Goal: Information Seeking & Learning: Check status

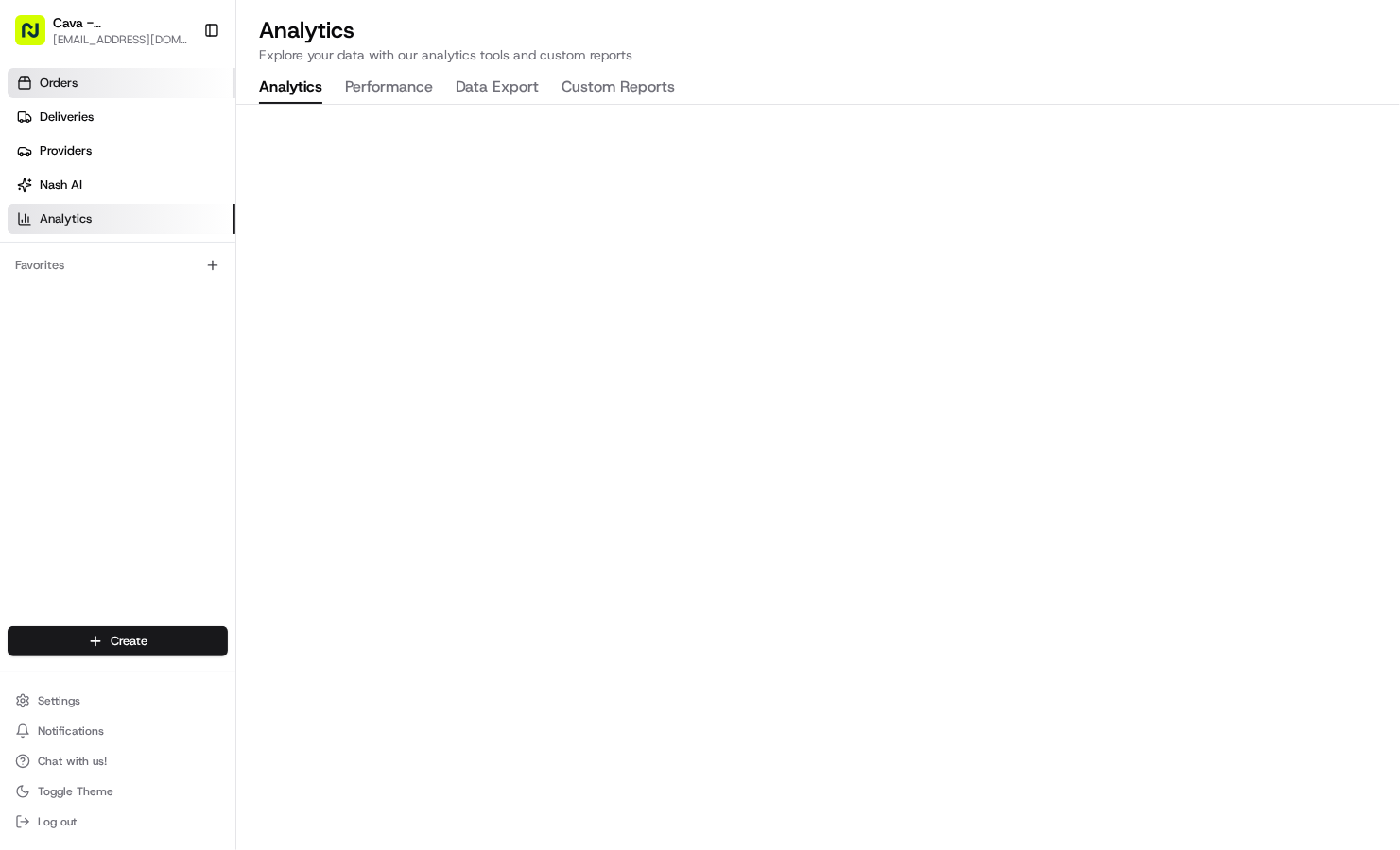
click at [56, 92] on link "Orders" at bounding box center [122, 83] width 228 height 30
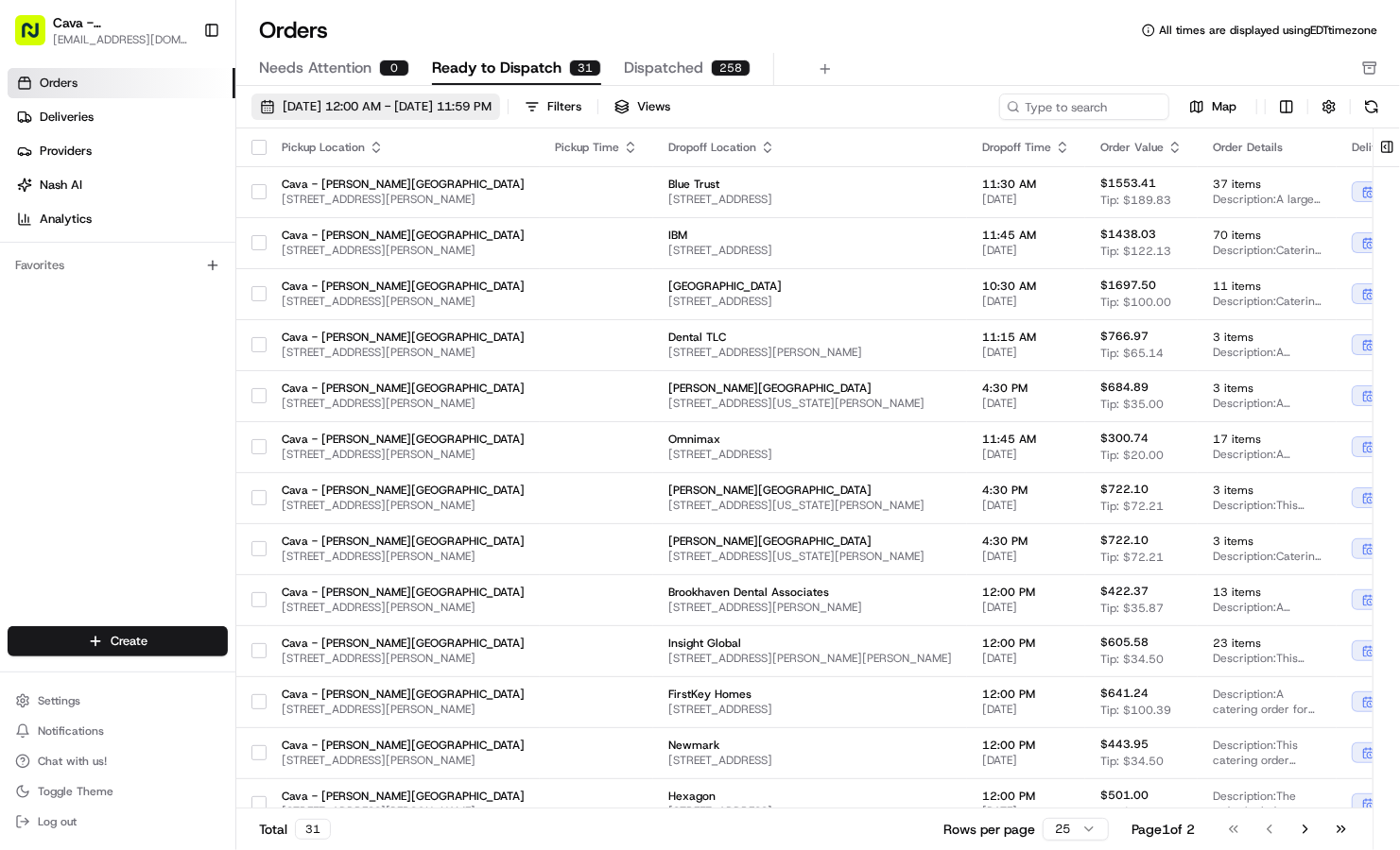
click at [306, 102] on span "[DATE] 12:00 AM - [DATE] 11:59 PM" at bounding box center [387, 106] width 209 height 17
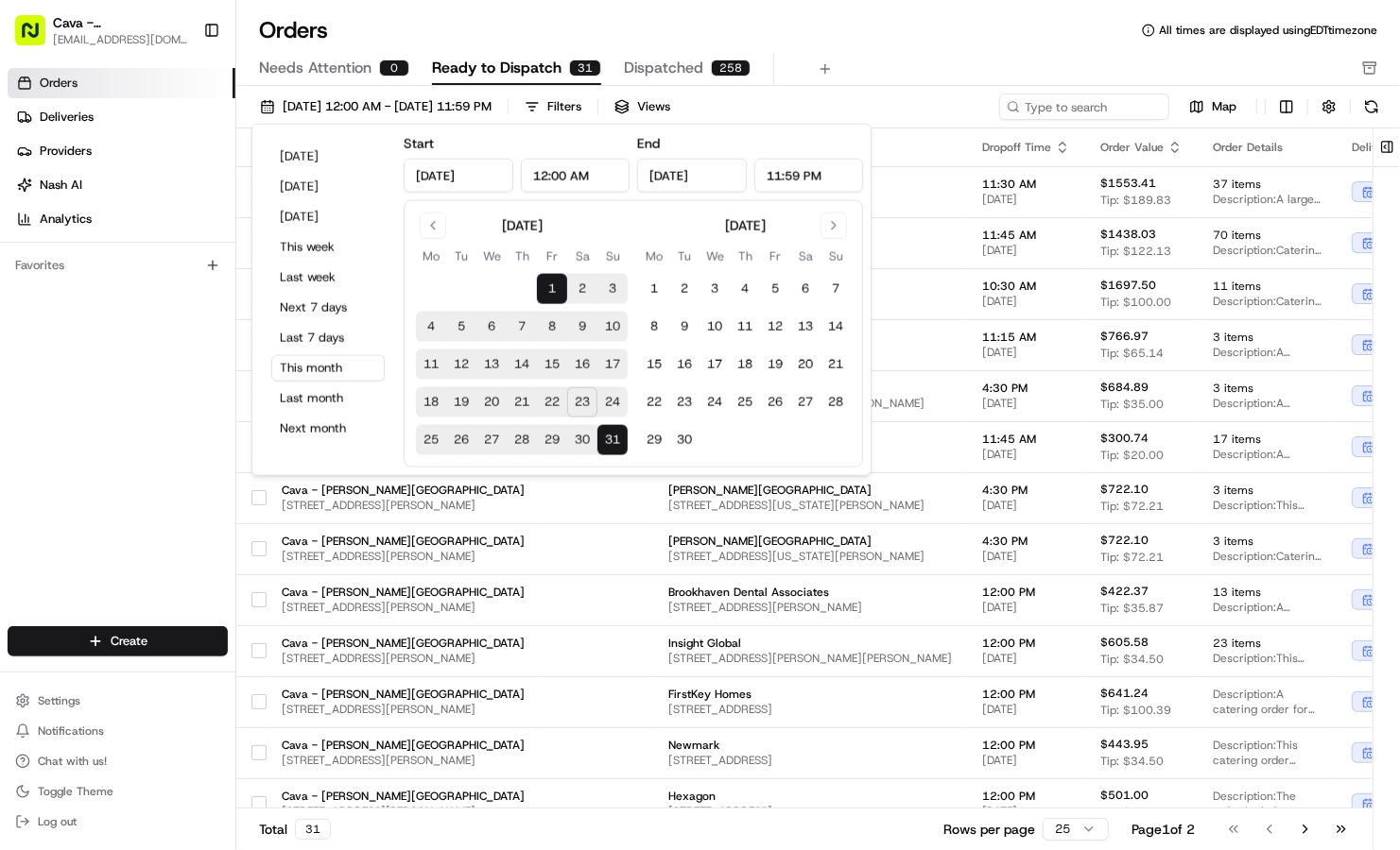
click at [427, 437] on button "25" at bounding box center [431, 440] width 30 height 30
type input "[DATE]"
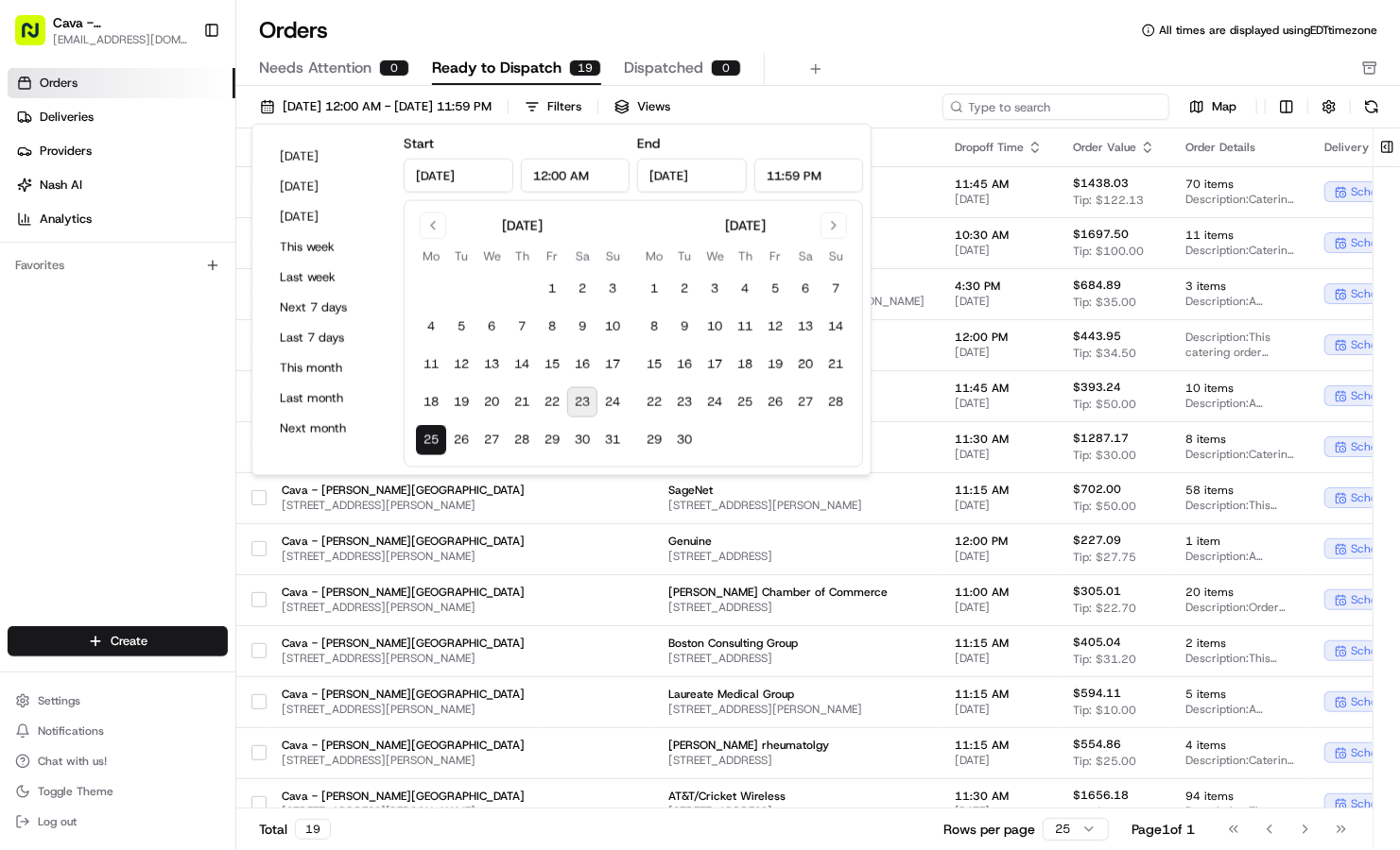
click at [1076, 100] on input at bounding box center [1055, 107] width 227 height 26
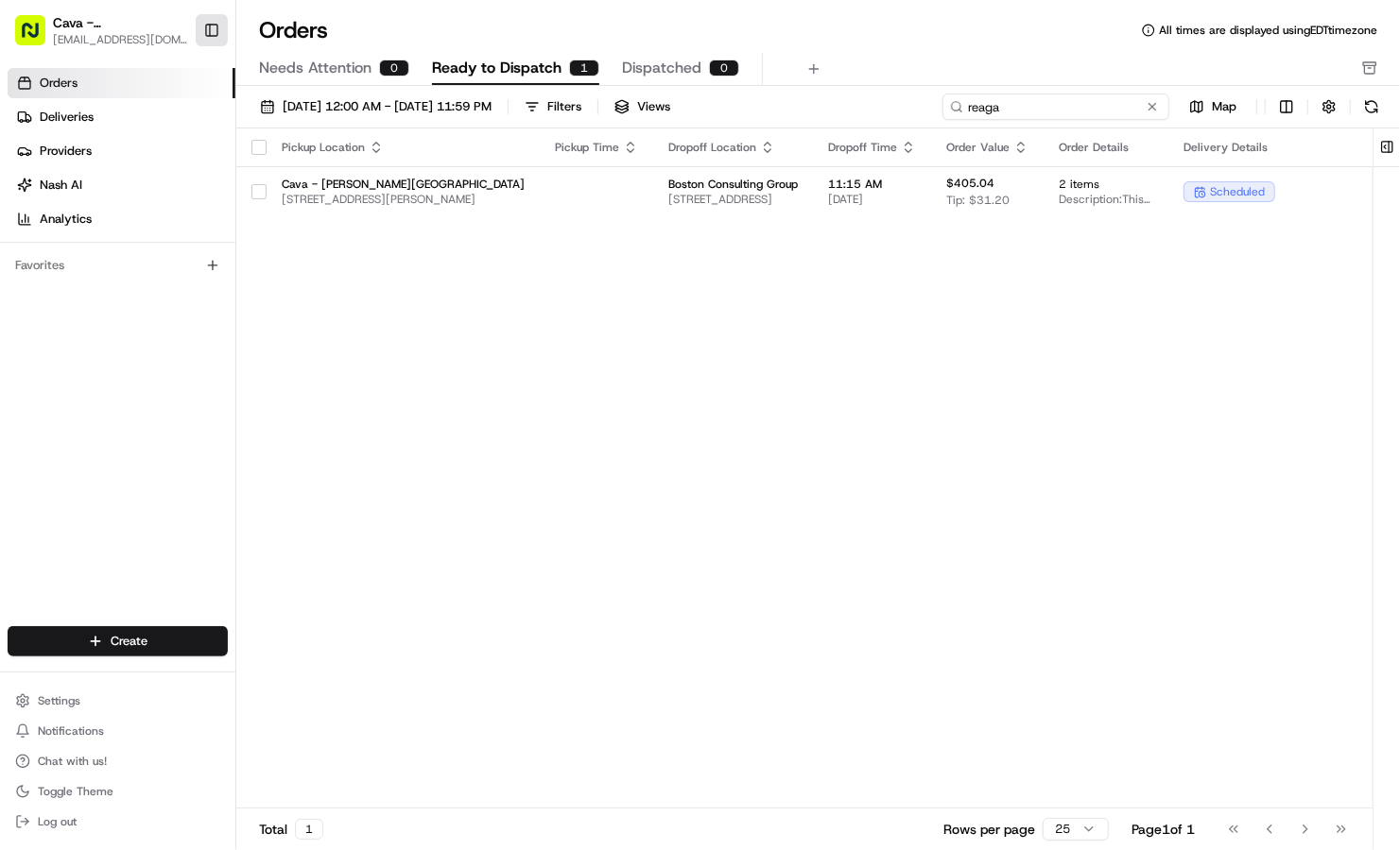
type input "reaga"
click at [208, 32] on button "Toggle Sidebar" at bounding box center [212, 30] width 32 height 32
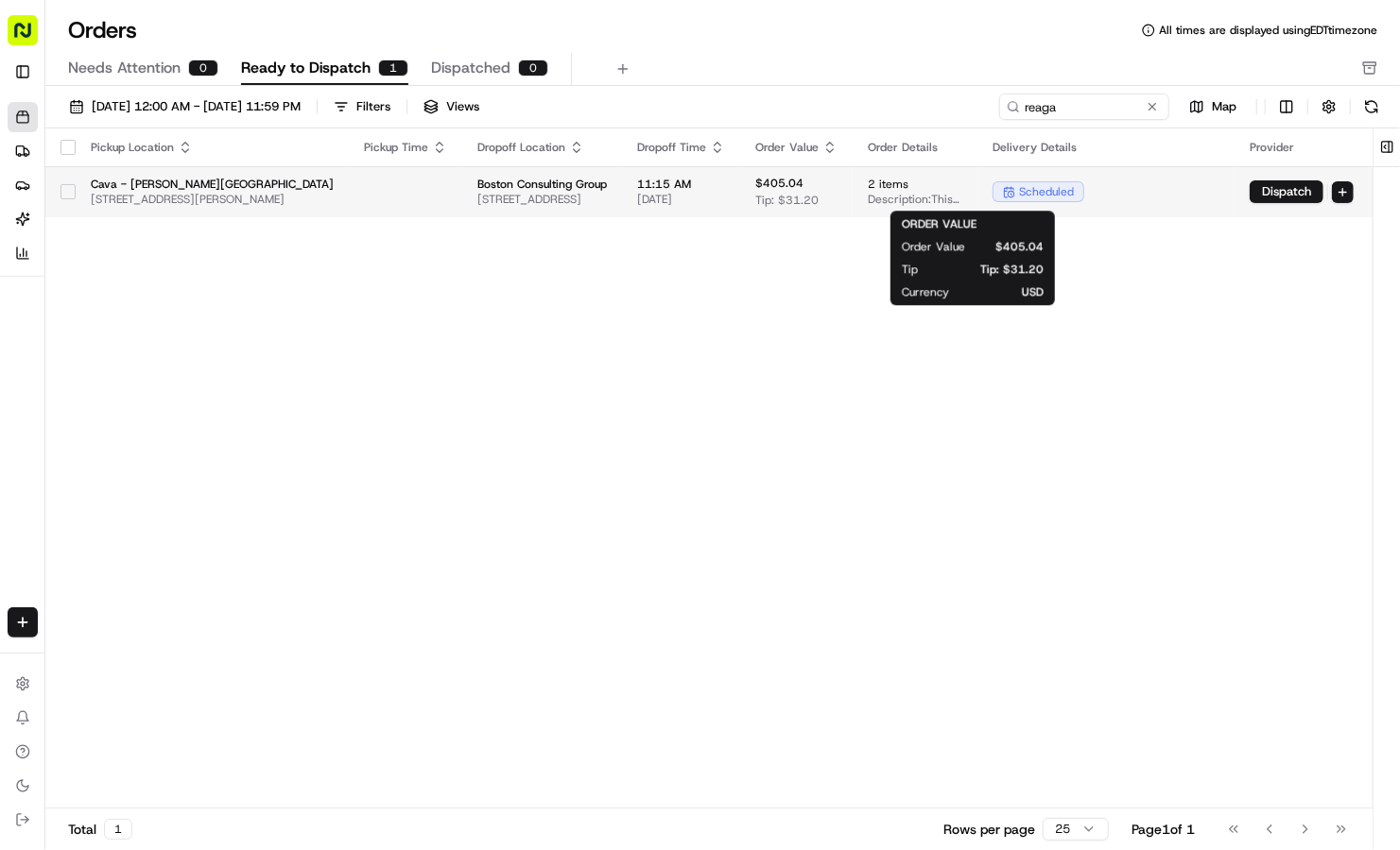
click at [837, 202] on div "$405.04 Tip: $31.20" at bounding box center [796, 192] width 82 height 32
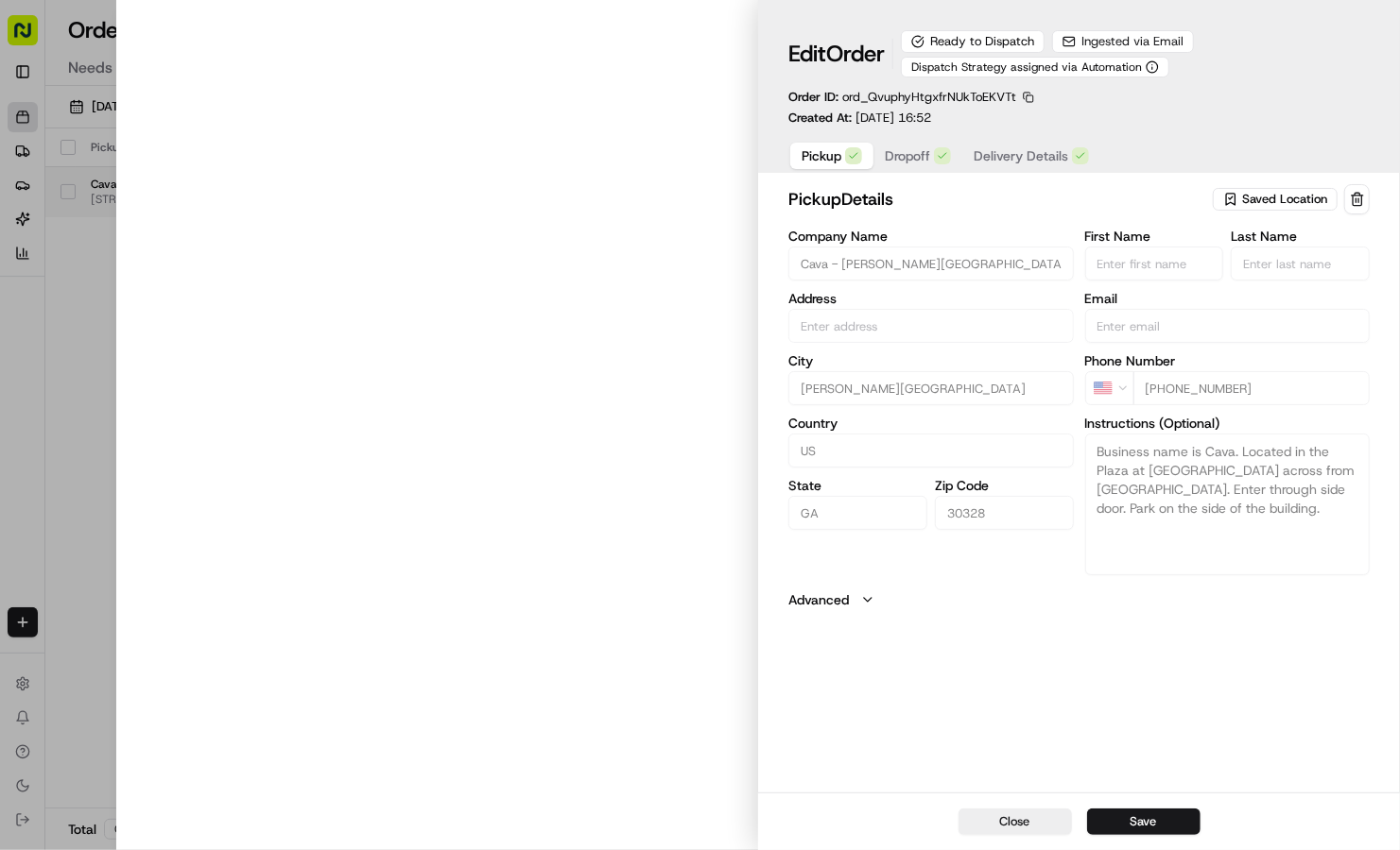
type input "[STREET_ADDRESS][PERSON_NAME]"
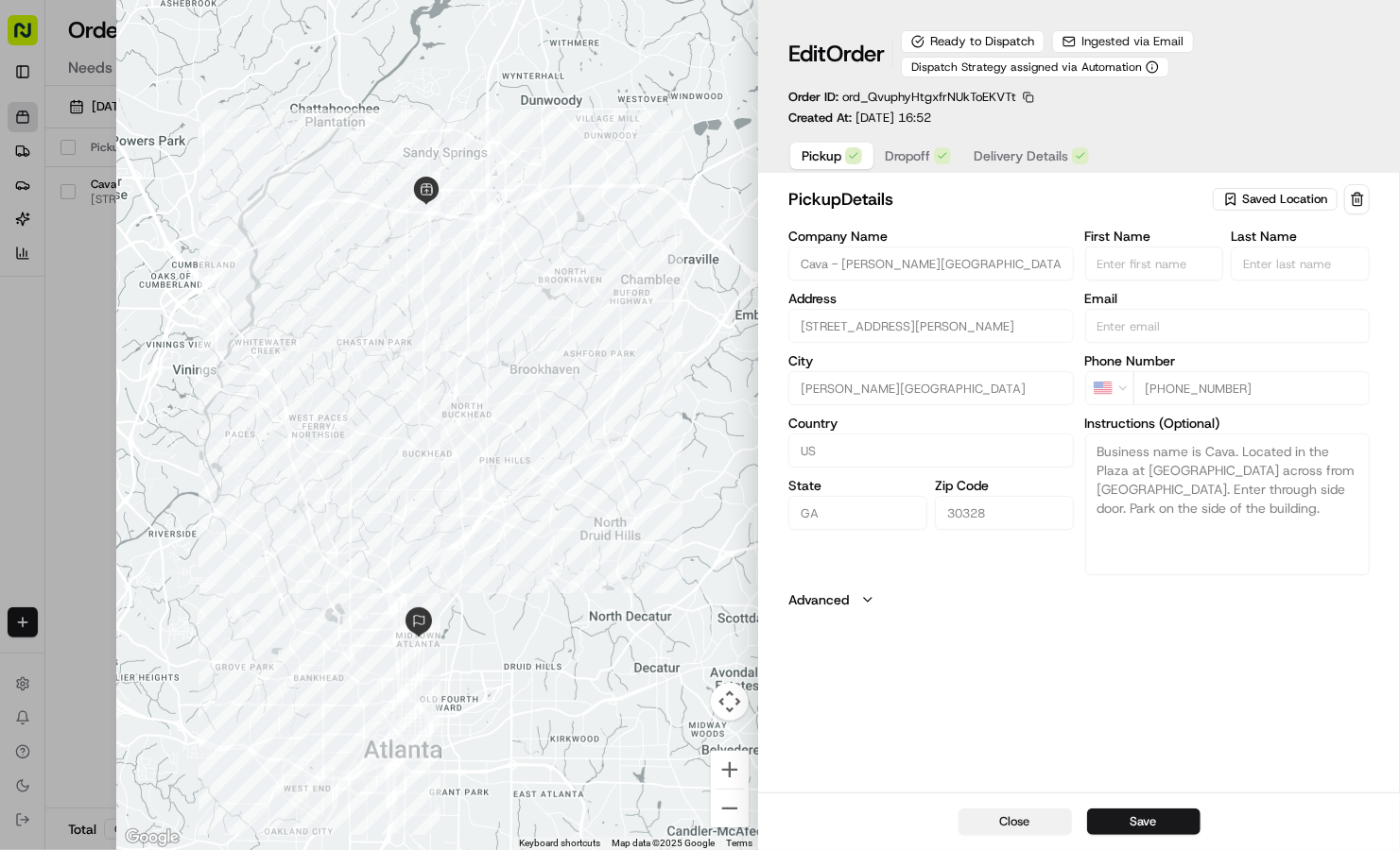
click at [1022, 832] on button "Close" at bounding box center [1015, 822] width 114 height 26
type input "+1"
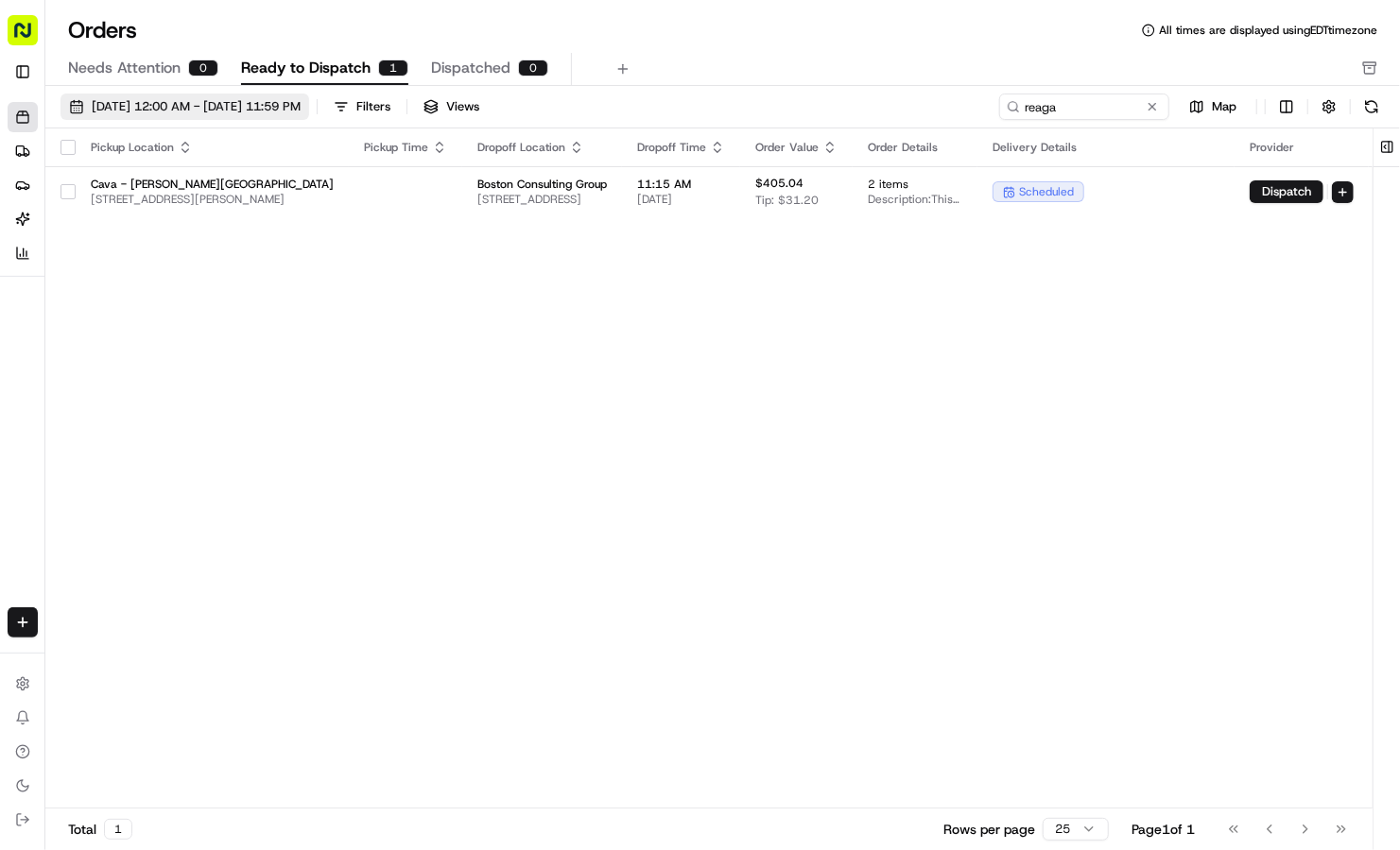
click at [266, 94] on button "[DATE] 12:00 AM - [DATE] 11:59 PM" at bounding box center [185, 107] width 249 height 26
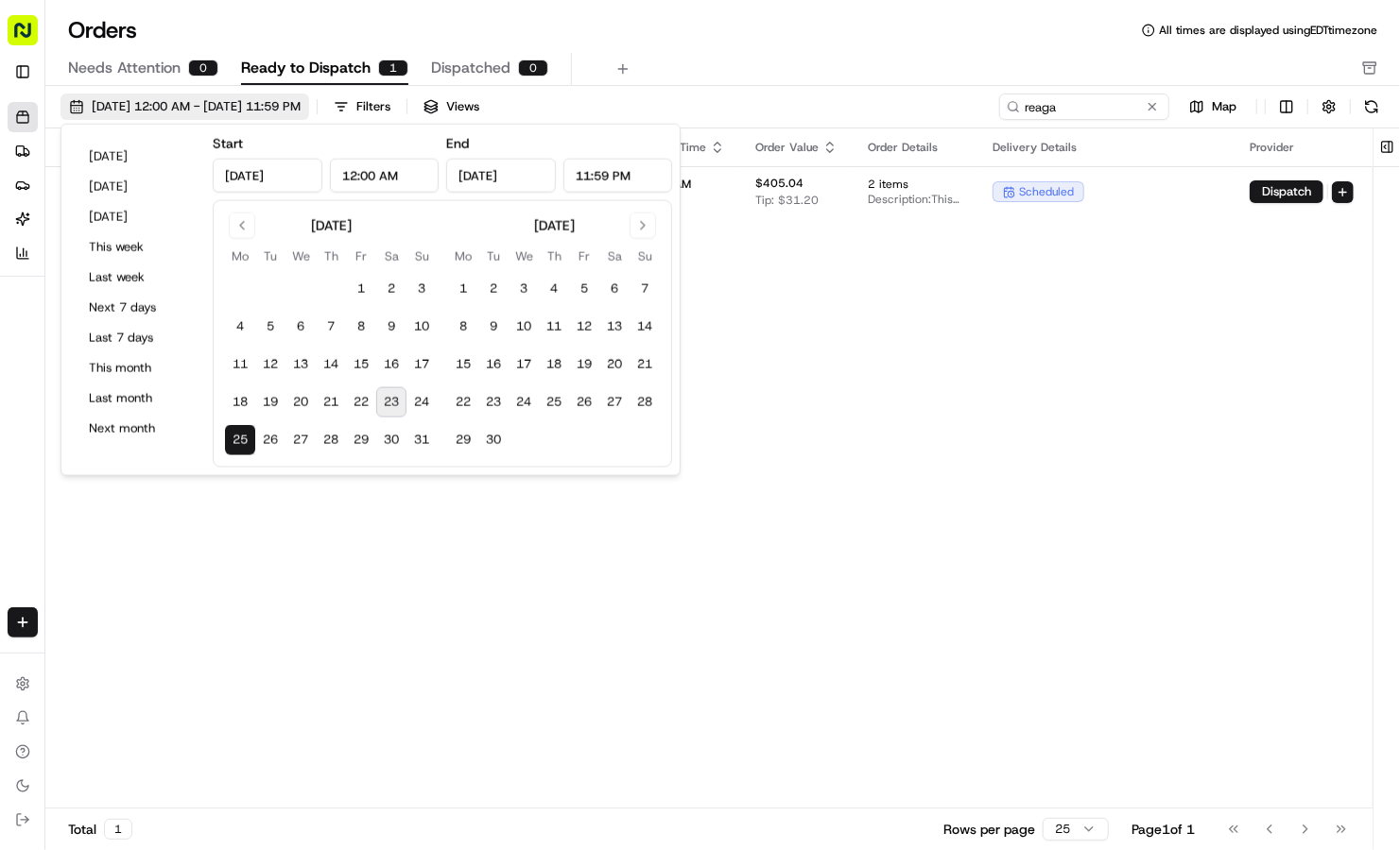
click at [266, 94] on button "[DATE] 12:00 AM - [DATE] 11:59 PM" at bounding box center [185, 107] width 249 height 26
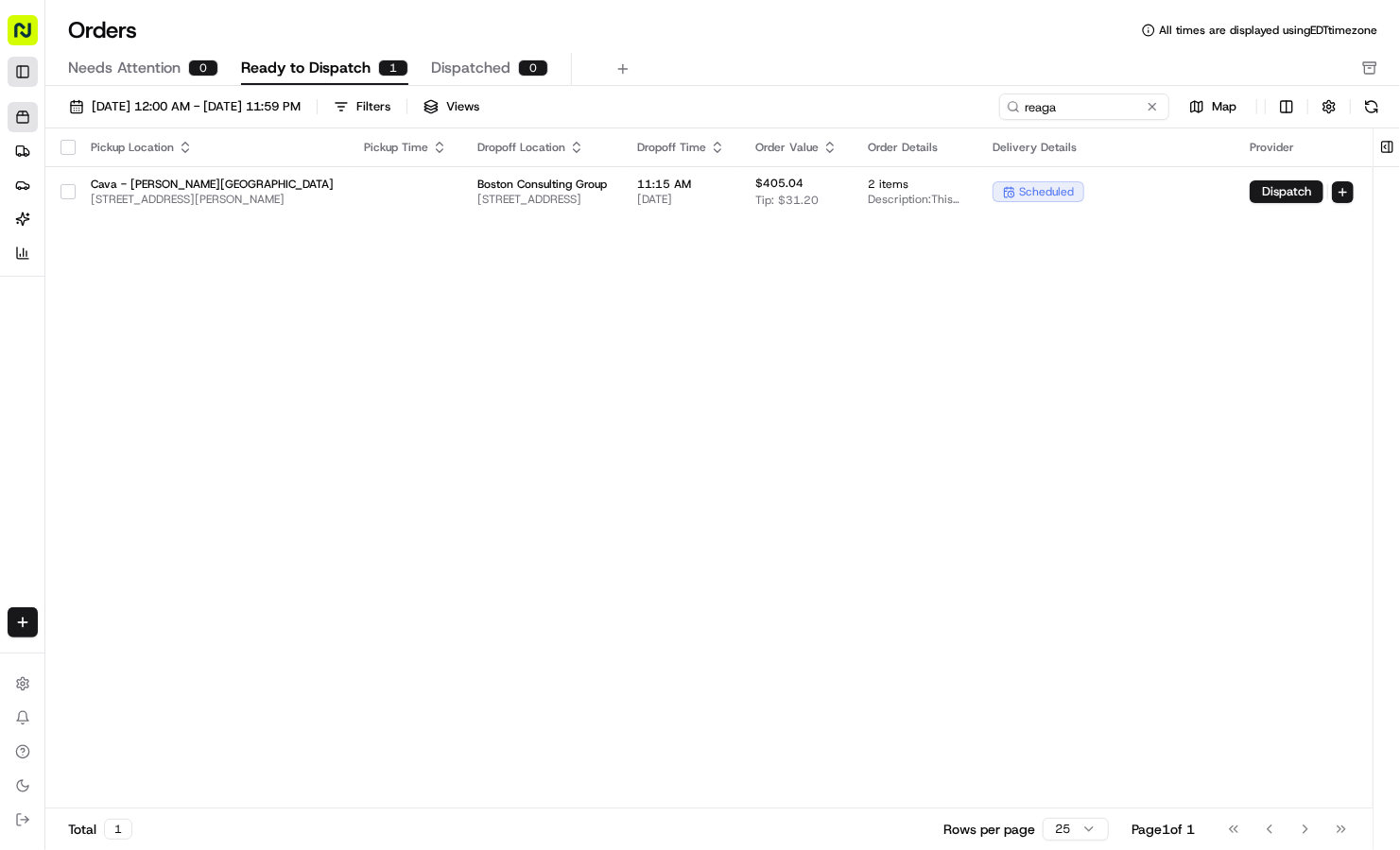
click at [26, 68] on button "Toggle Sidebar" at bounding box center [23, 72] width 30 height 30
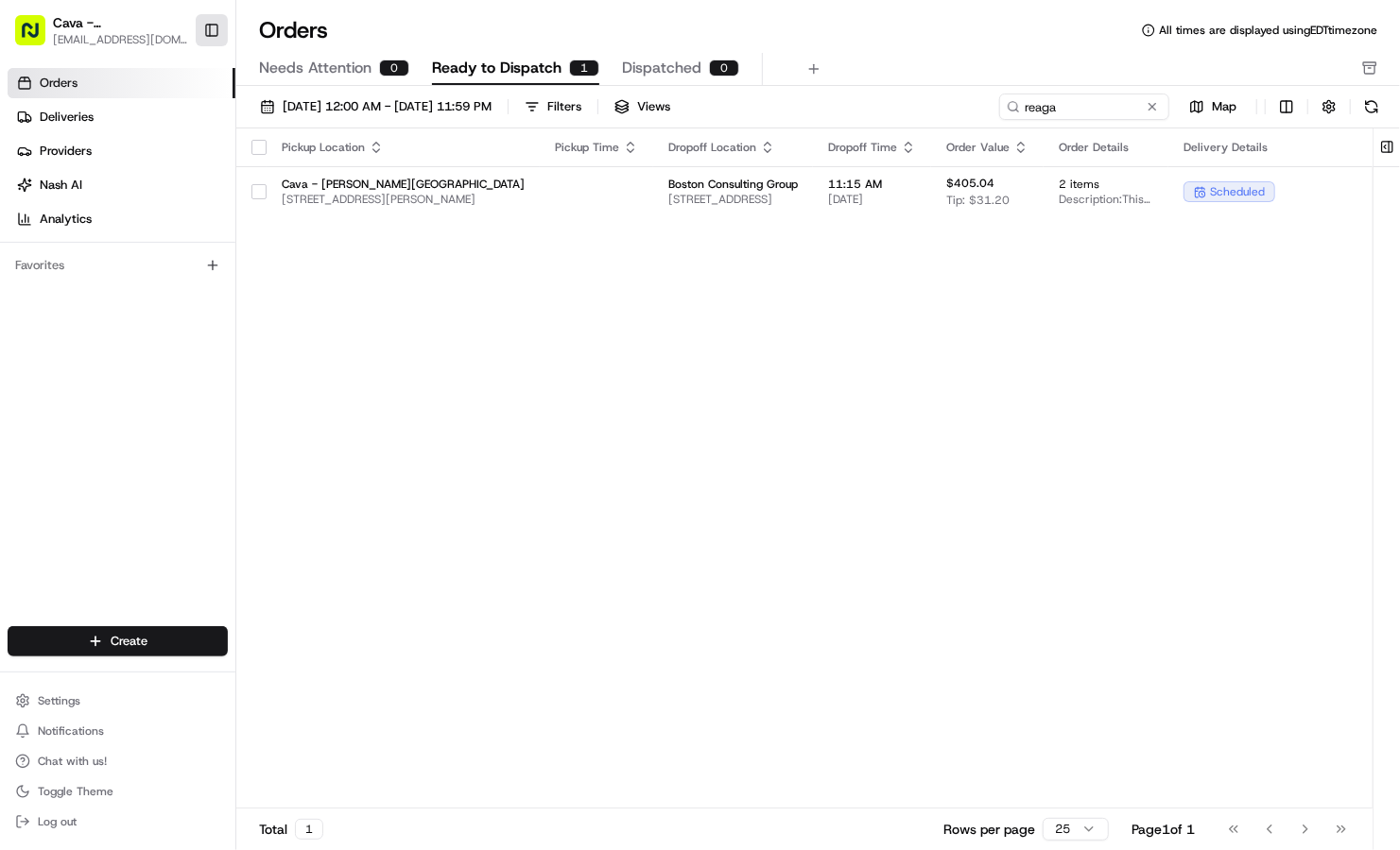
click at [210, 34] on button "Toggle Sidebar" at bounding box center [212, 30] width 32 height 32
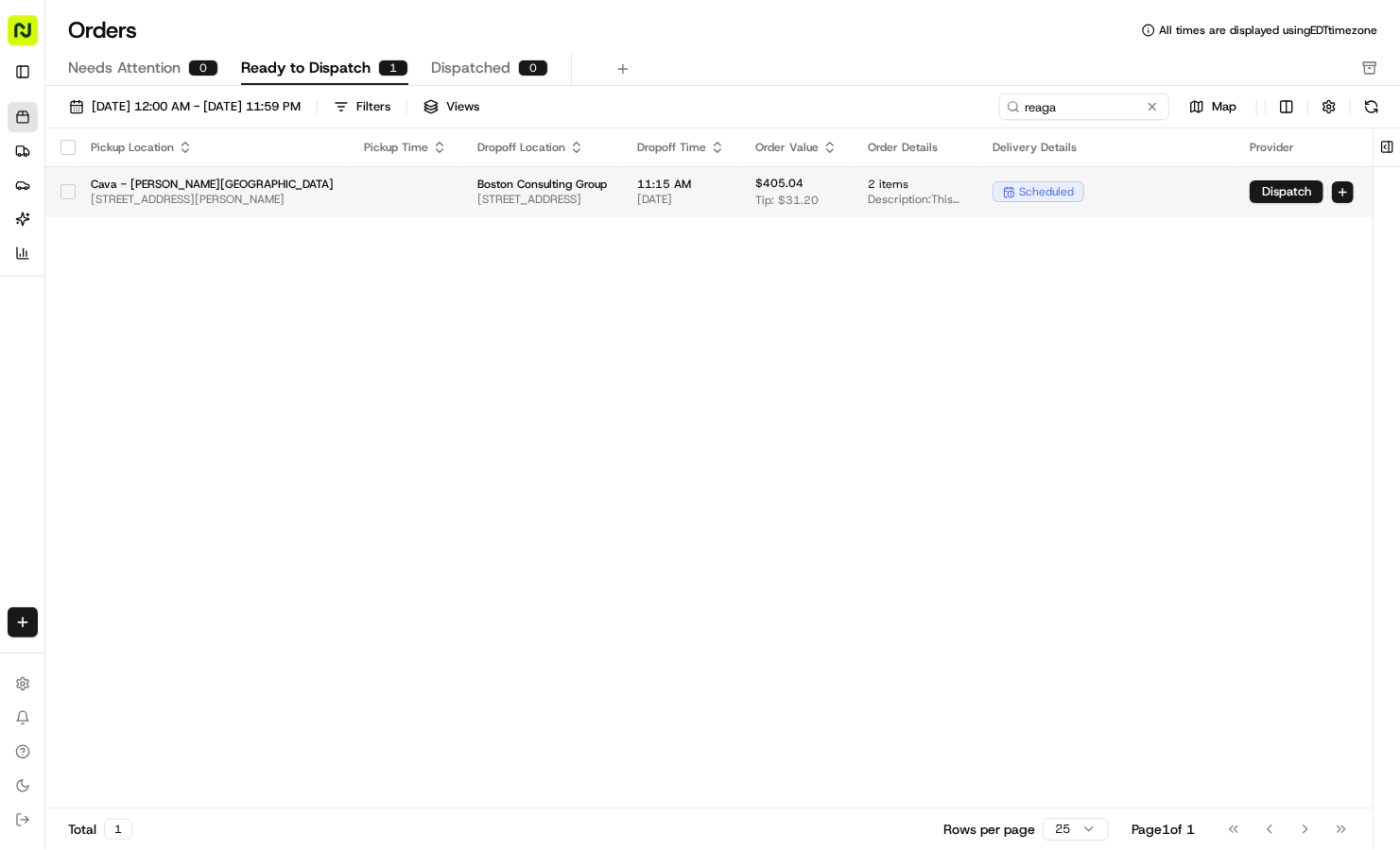
click at [156, 201] on span "[STREET_ADDRESS][PERSON_NAME]" at bounding box center [212, 199] width 243 height 15
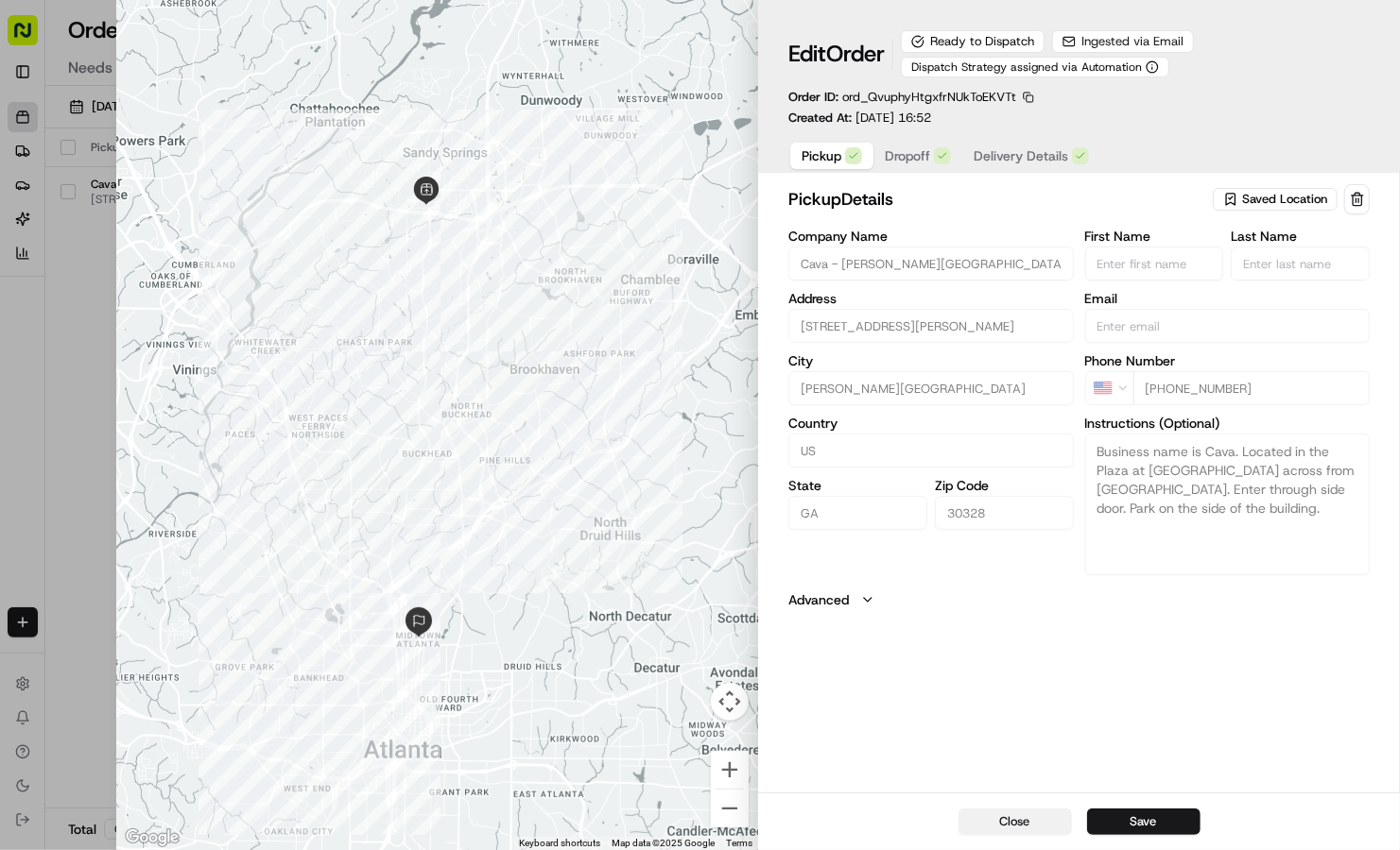
click at [1004, 820] on button "Close" at bounding box center [1015, 822] width 114 height 26
type input "+1"
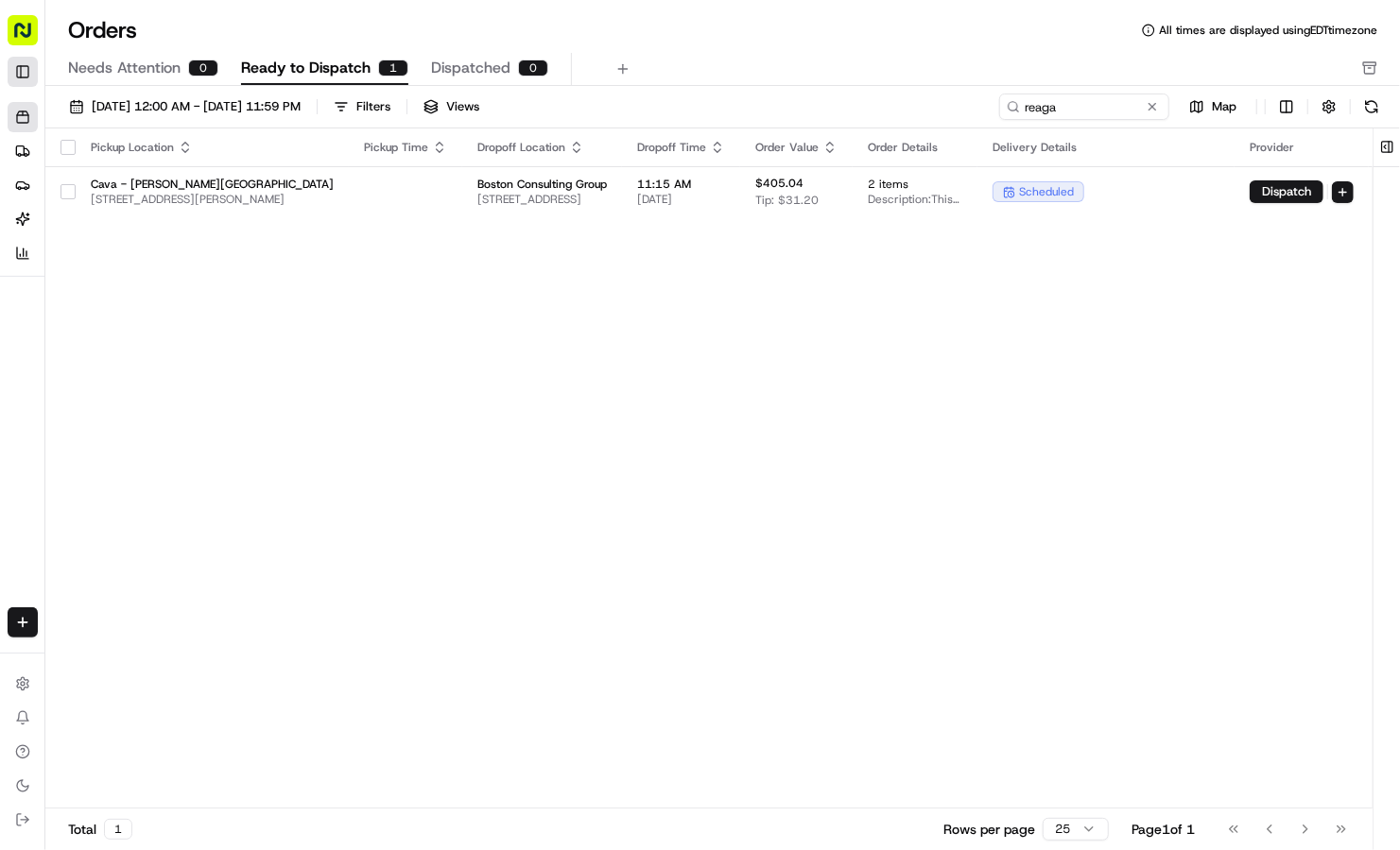
click at [18, 81] on button "Toggle Sidebar" at bounding box center [23, 72] width 30 height 30
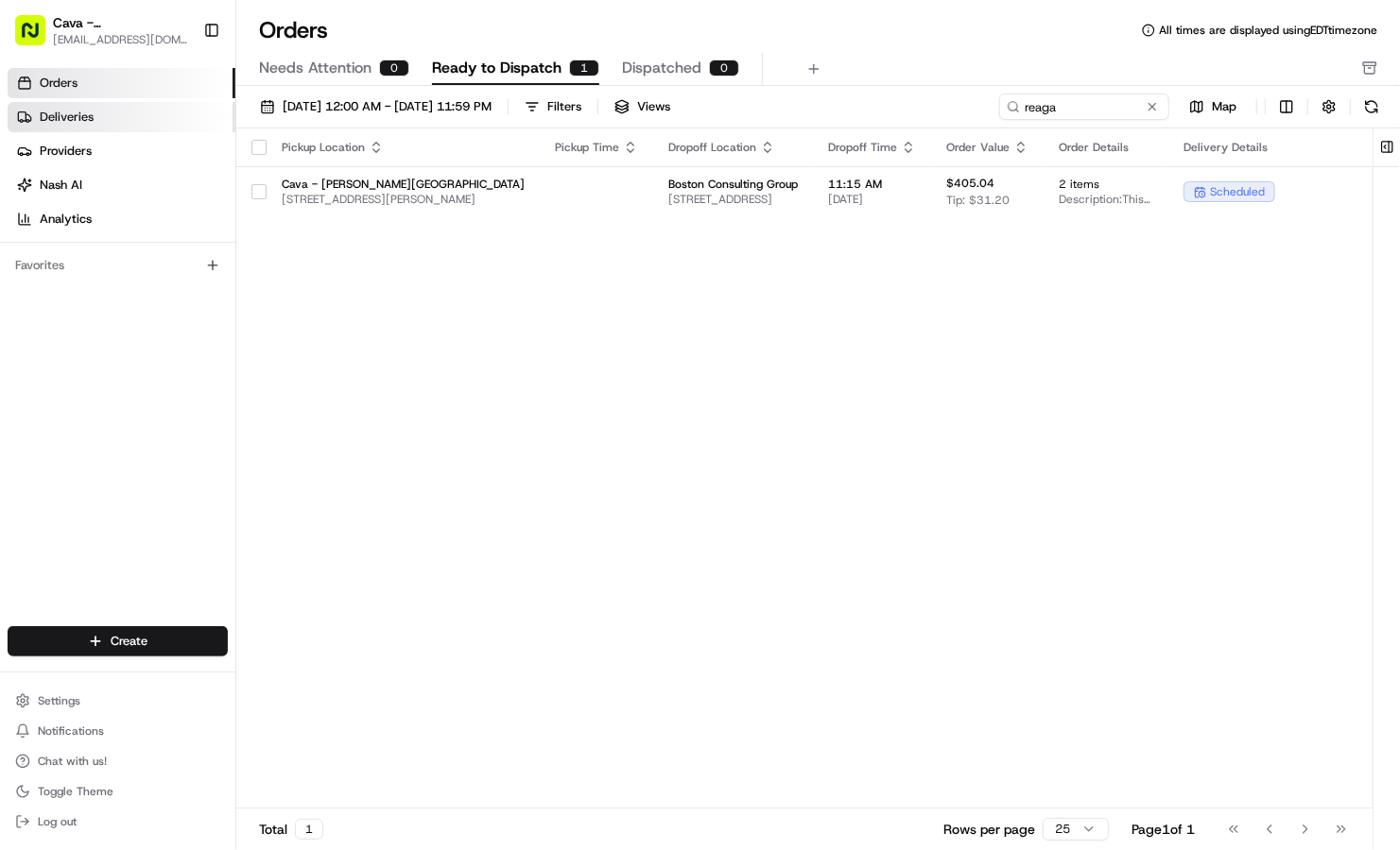
click at [27, 116] on icon at bounding box center [24, 117] width 15 height 15
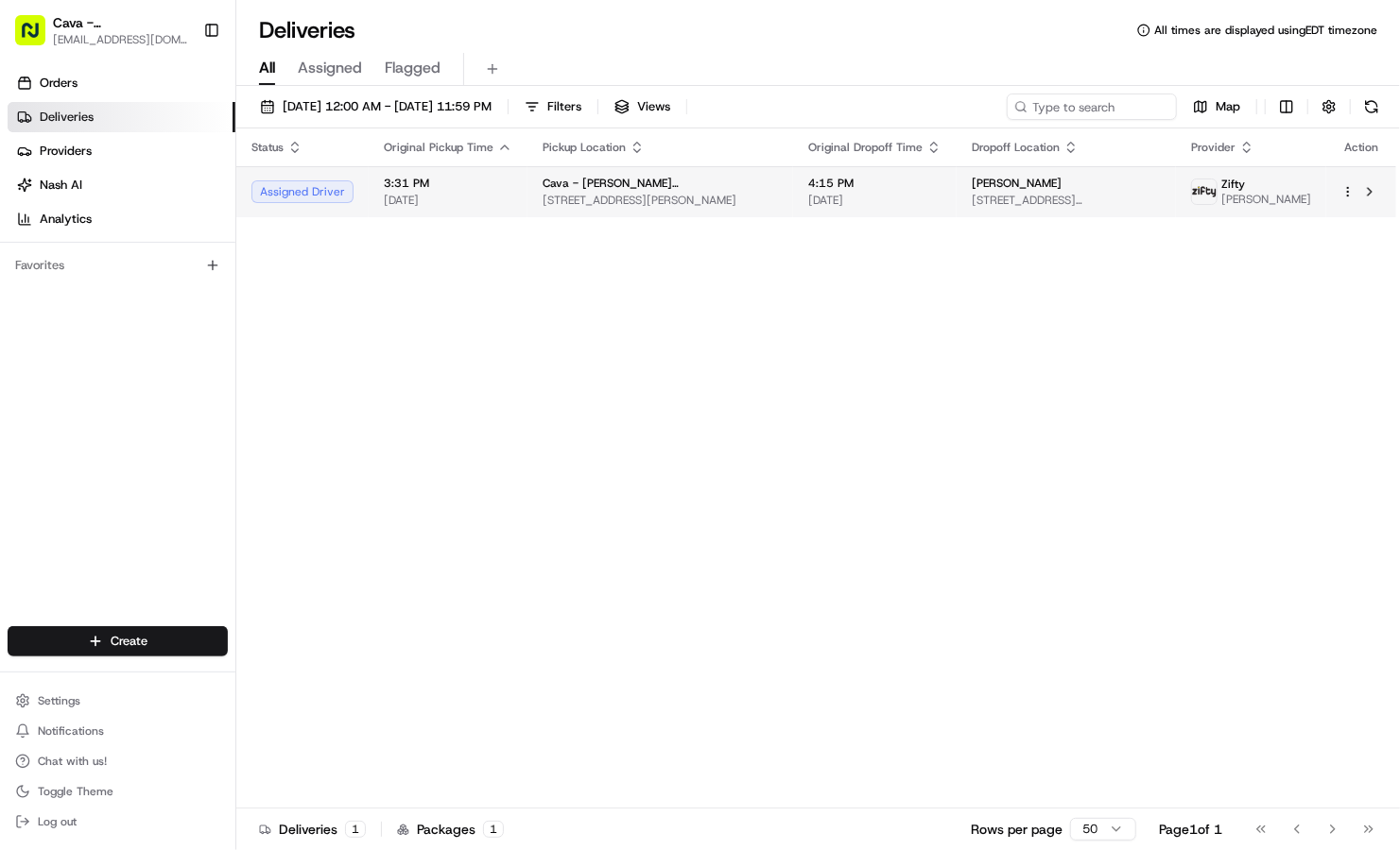
click at [1347, 197] on html "Cava - [PERSON_NAME][GEOGRAPHIC_DATA] [EMAIL_ADDRESS][DOMAIN_NAME] Toggle Sideb…" at bounding box center [700, 425] width 1400 height 850
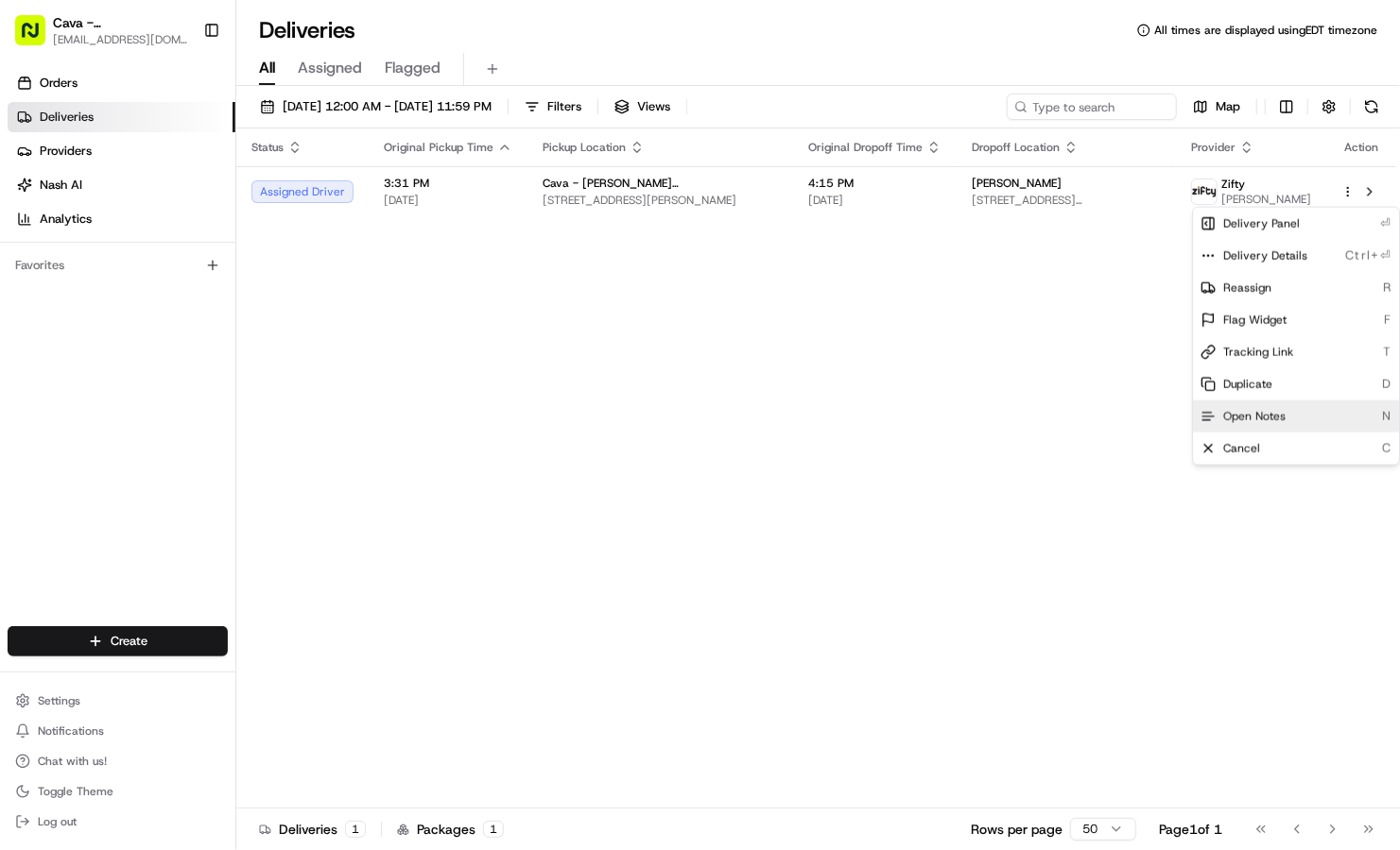
click at [1294, 411] on div "Open Notes N" at bounding box center [1296, 417] width 206 height 32
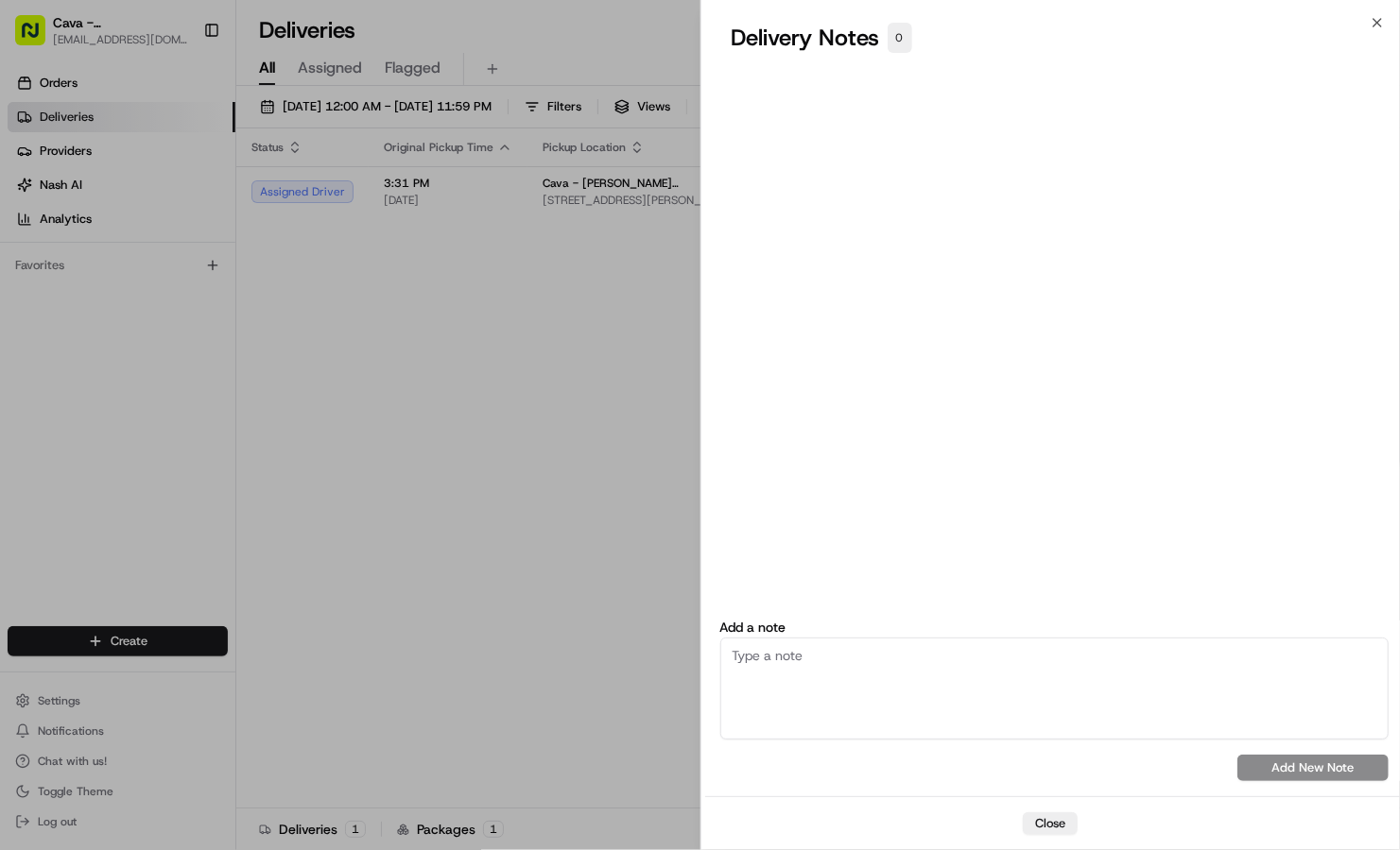
click at [880, 645] on textarea at bounding box center [1055, 689] width 670 height 102
drag, startPoint x: 1230, startPoint y: 703, endPoint x: 692, endPoint y: 697, distance: 538.0
click at [692, 697] on body "Cava - [PERSON_NAME][GEOGRAPHIC_DATA] [EMAIL_ADDRESS][DOMAIN_NAME] Toggle Sideb…" at bounding box center [700, 425] width 1400 height 850
click at [1235, 717] on textarea "PLEASE PROVIDE A CART FOR DELIVERY PER CUSTOMERS REQUEST" at bounding box center [1055, 689] width 670 height 102
type textarea "PLEASE PROVIDE A CART FOR DELIVERY PER CUSTOMERS REQUEST"
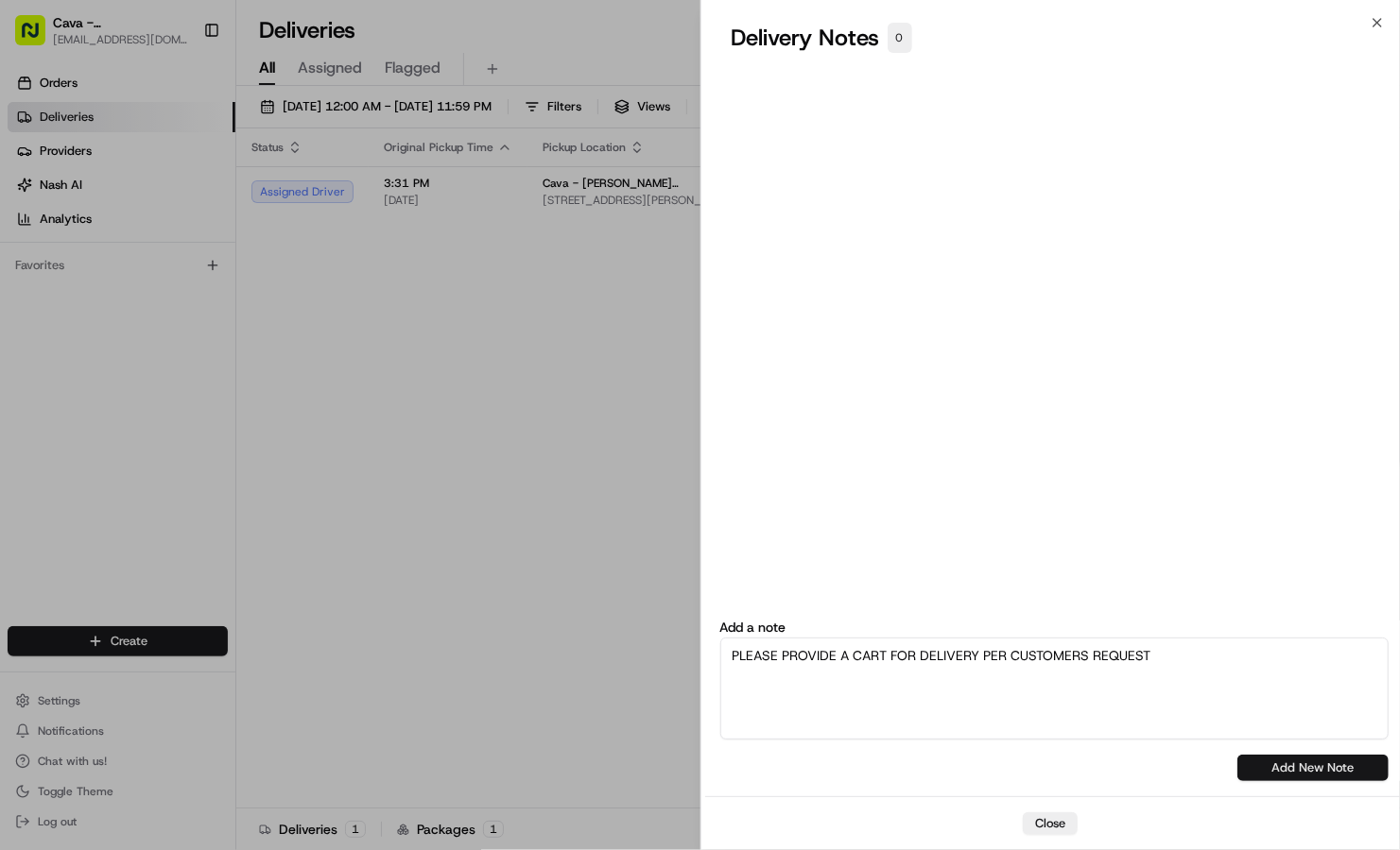
click at [1264, 761] on button "Add New Note" at bounding box center [1312, 768] width 151 height 26
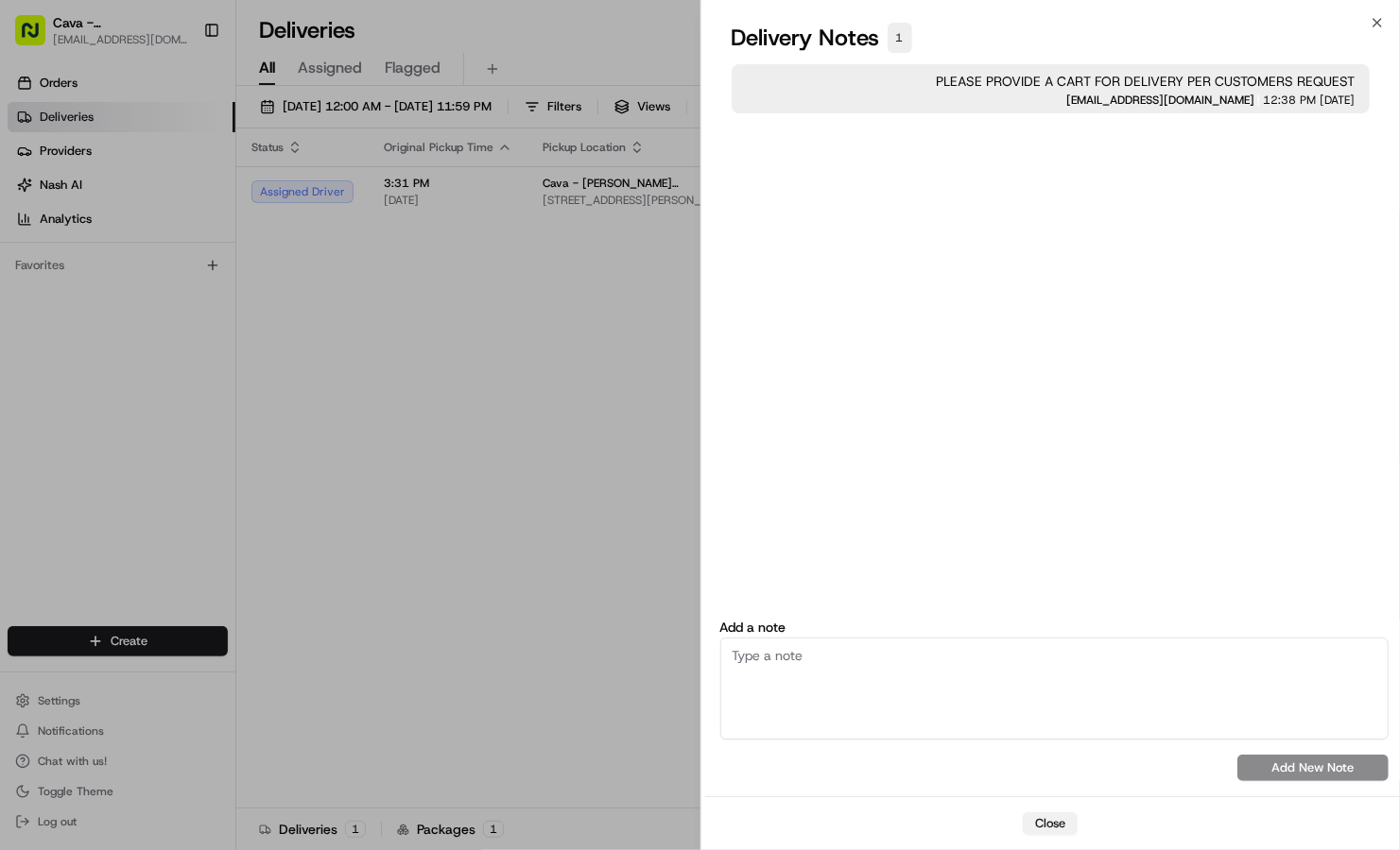
click at [1057, 829] on button "Close" at bounding box center [1050, 824] width 55 height 23
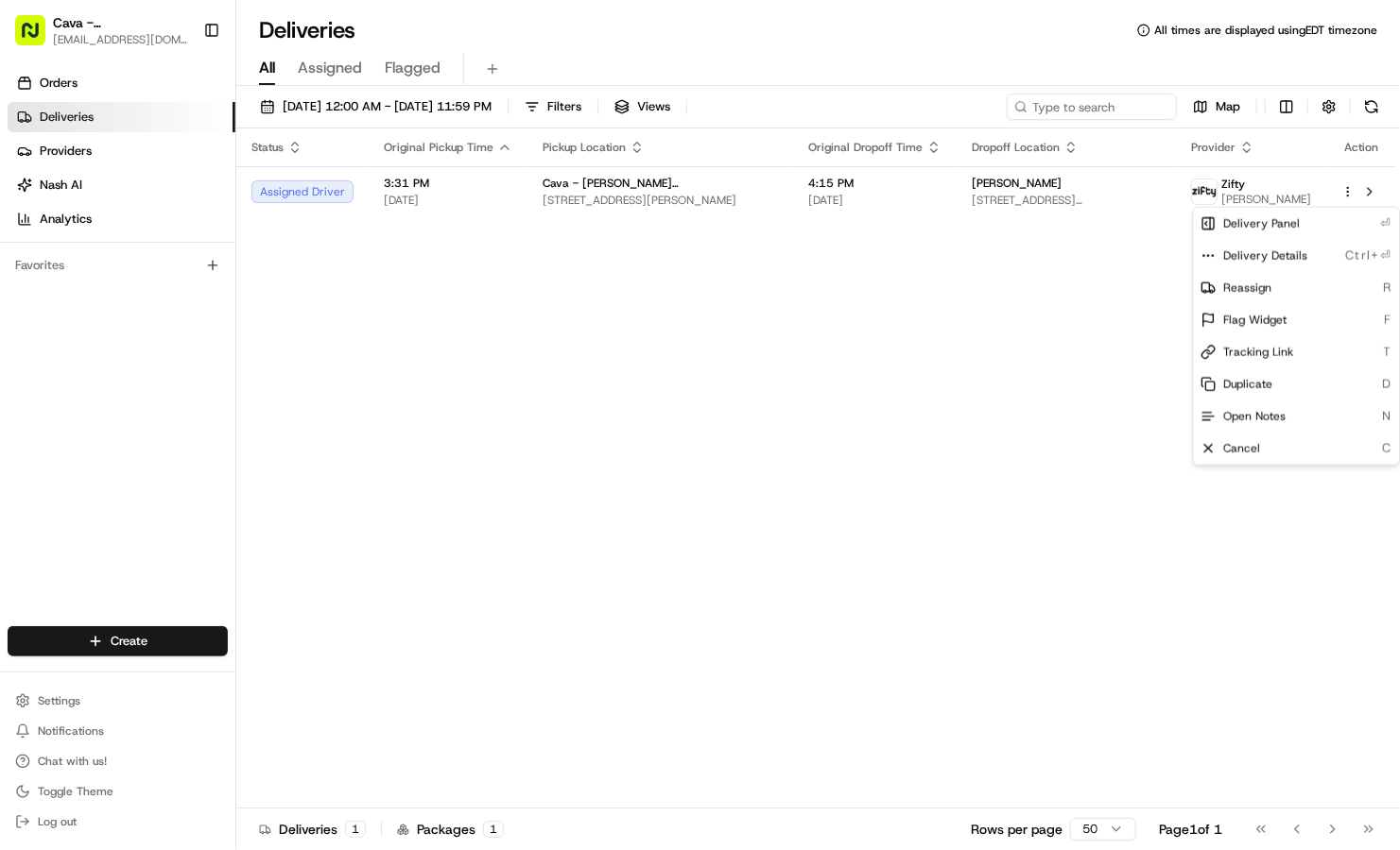
click at [907, 470] on div "Status Original Pickup Time Pickup Location Original Dropoff Time Dropoff Locat…" at bounding box center [815, 468] width 1160 height 680
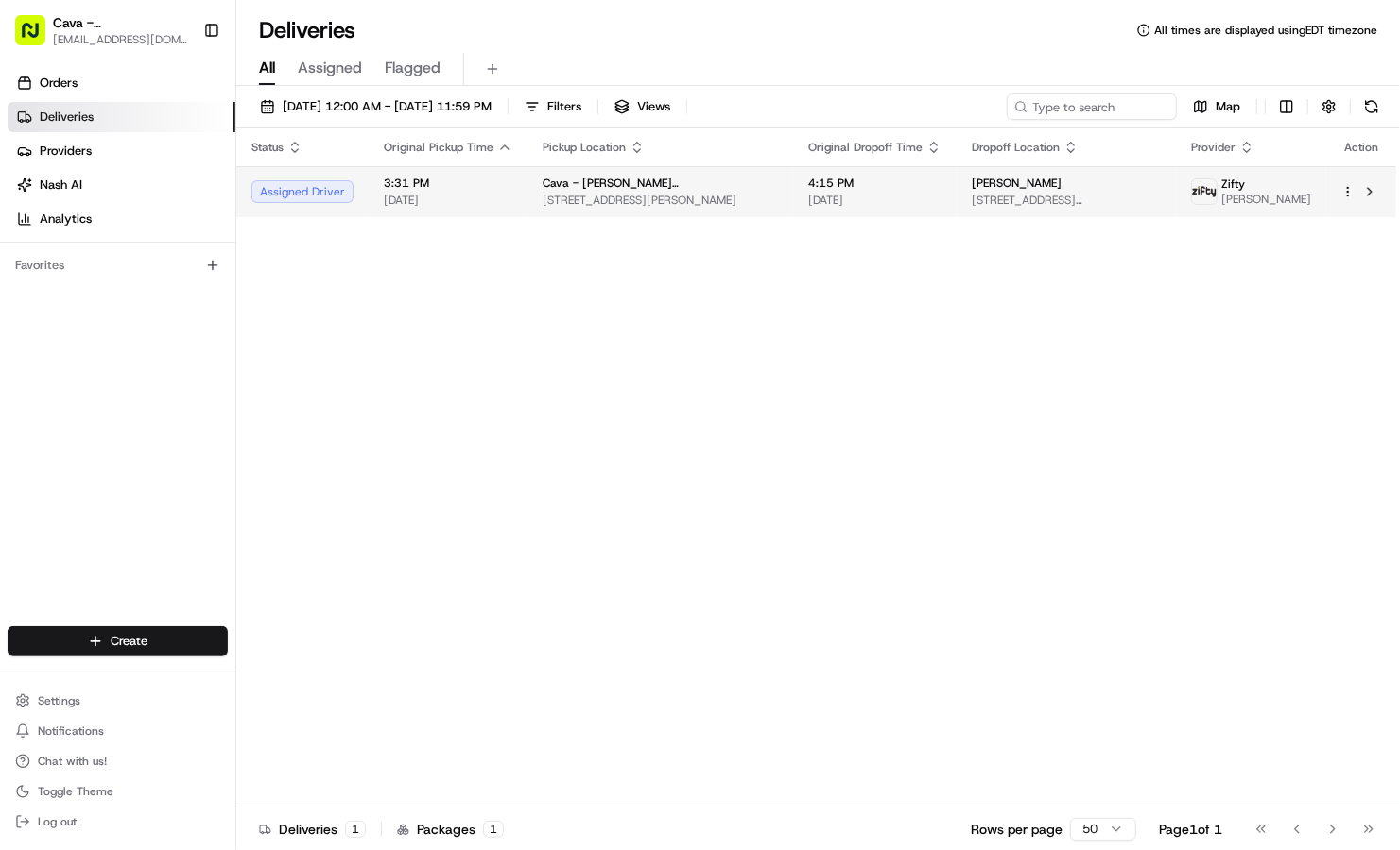
click at [1347, 203] on div at bounding box center [1361, 192] width 40 height 23
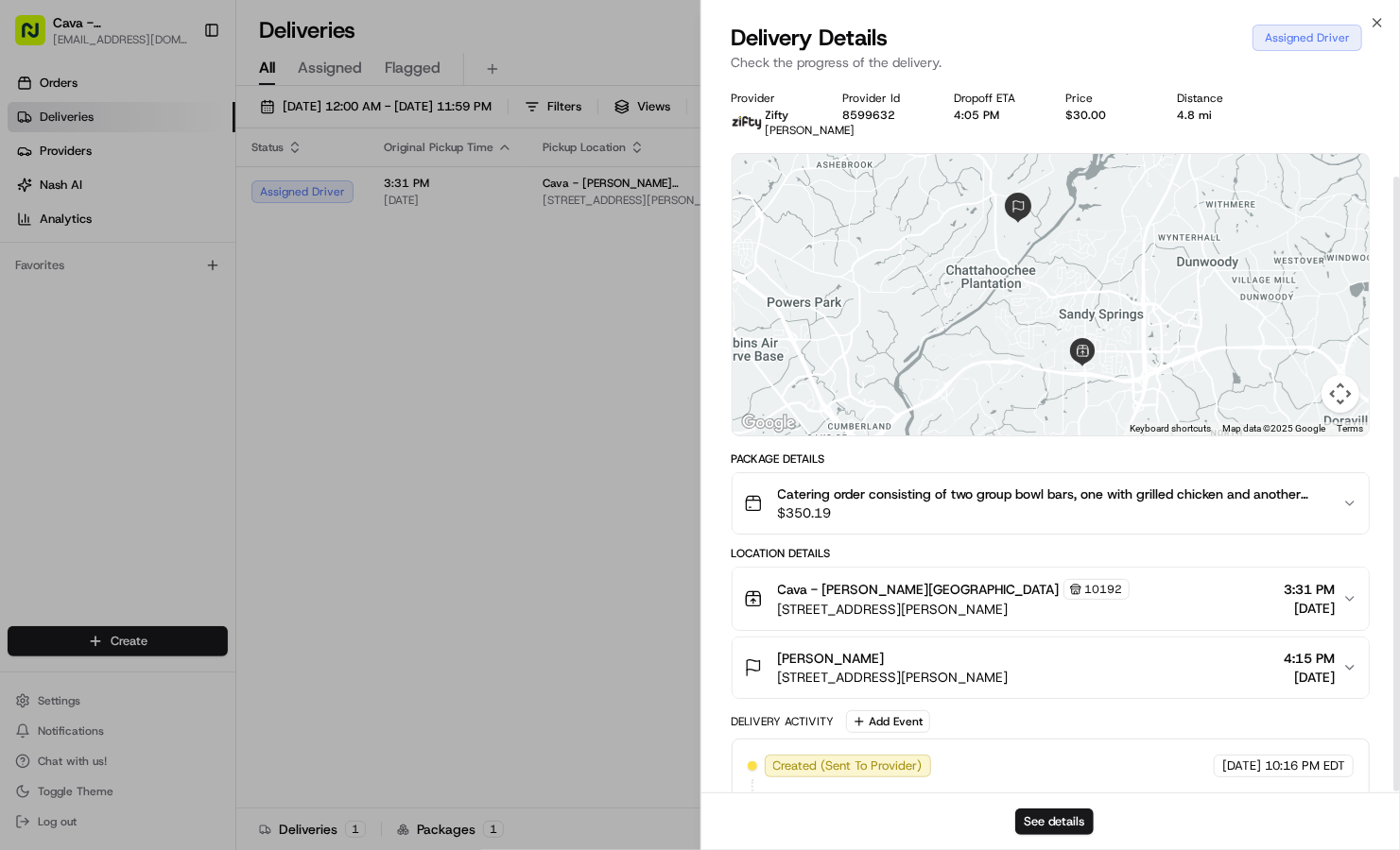
scroll to position [113, 0]
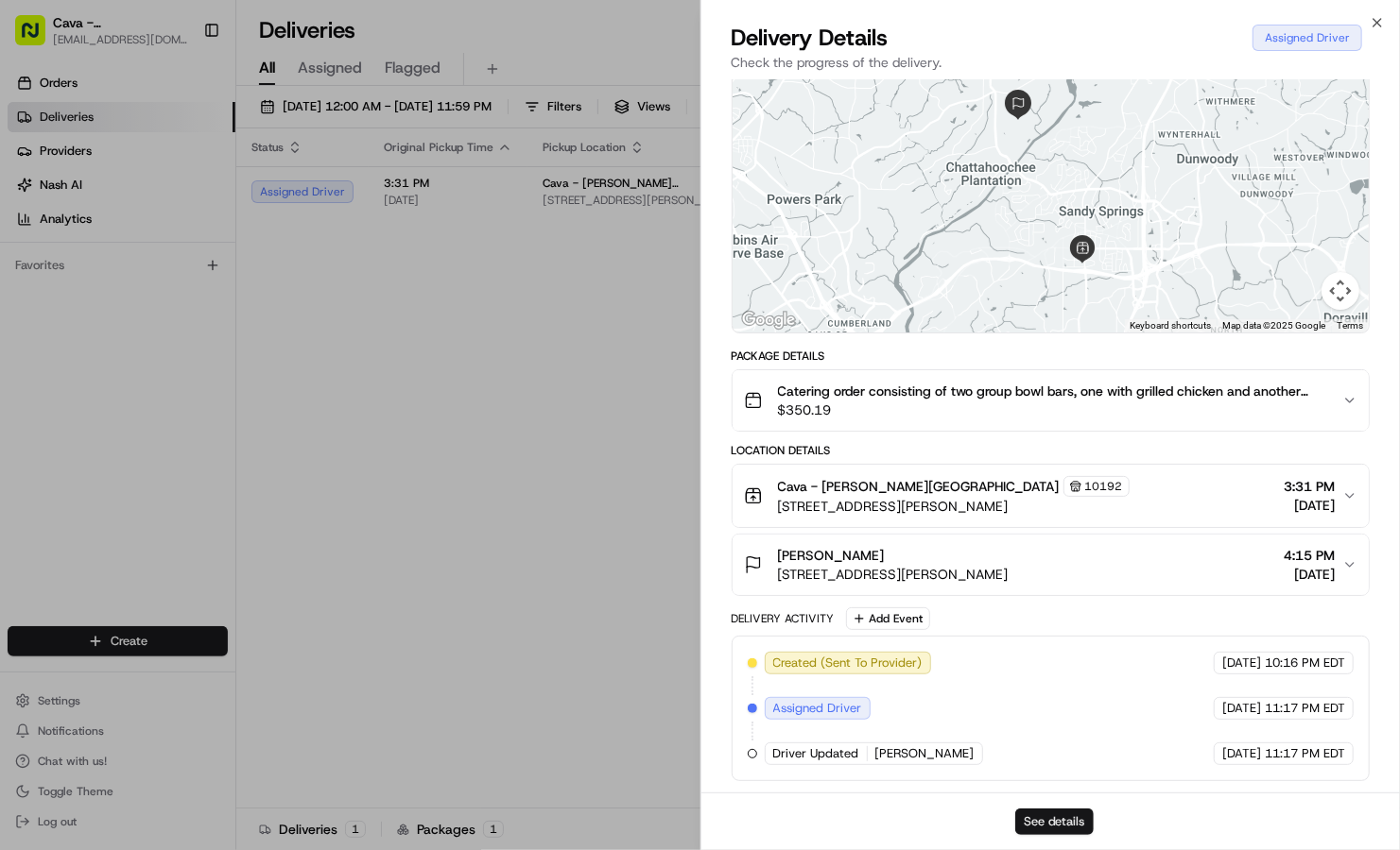
click at [1054, 825] on button "See details" at bounding box center [1054, 822] width 79 height 26
click at [1382, 28] on icon "button" at bounding box center [1377, 22] width 15 height 15
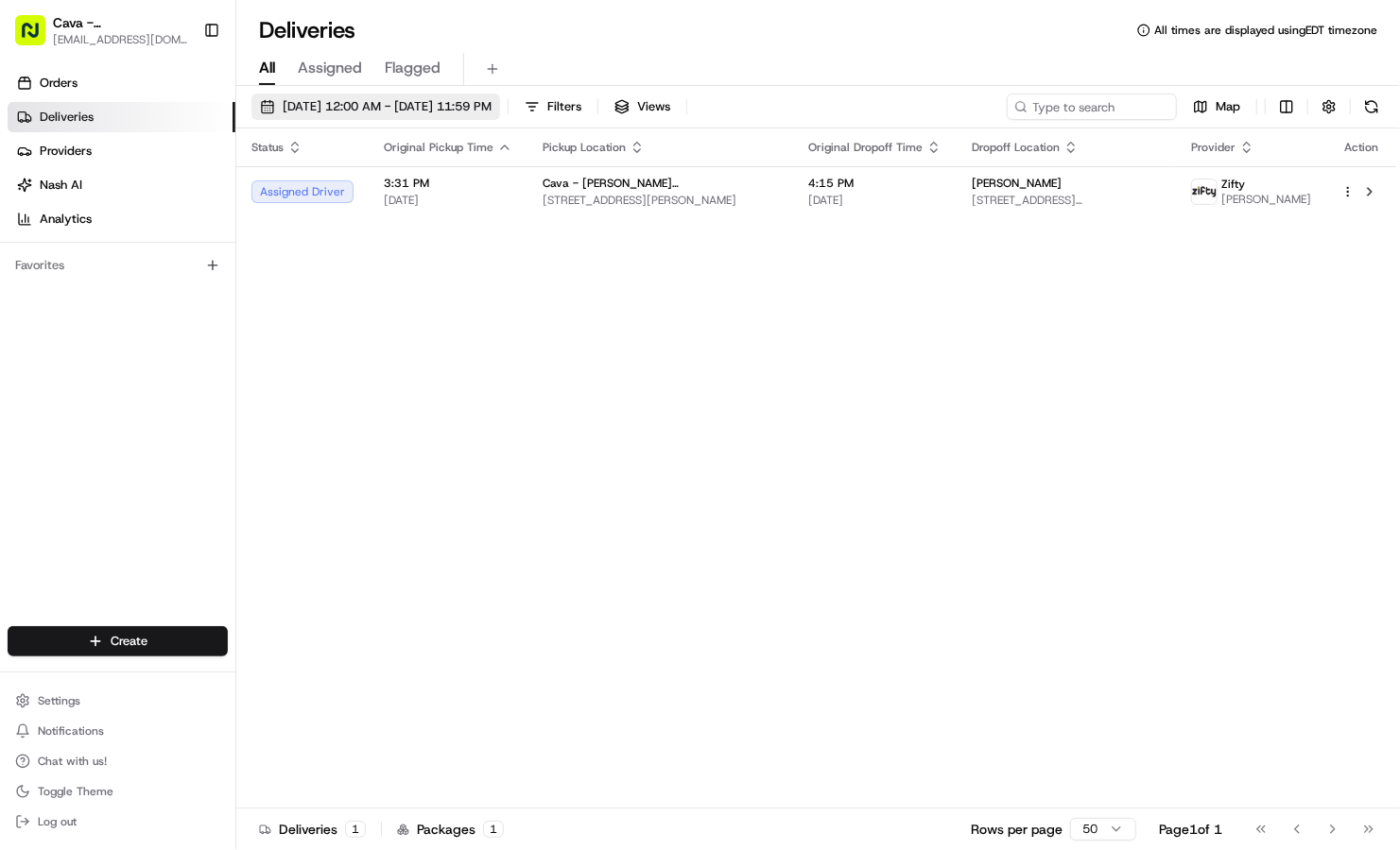
click at [492, 104] on span "[DATE] 12:00 AM - [DATE] 11:59 PM" at bounding box center [387, 106] width 209 height 17
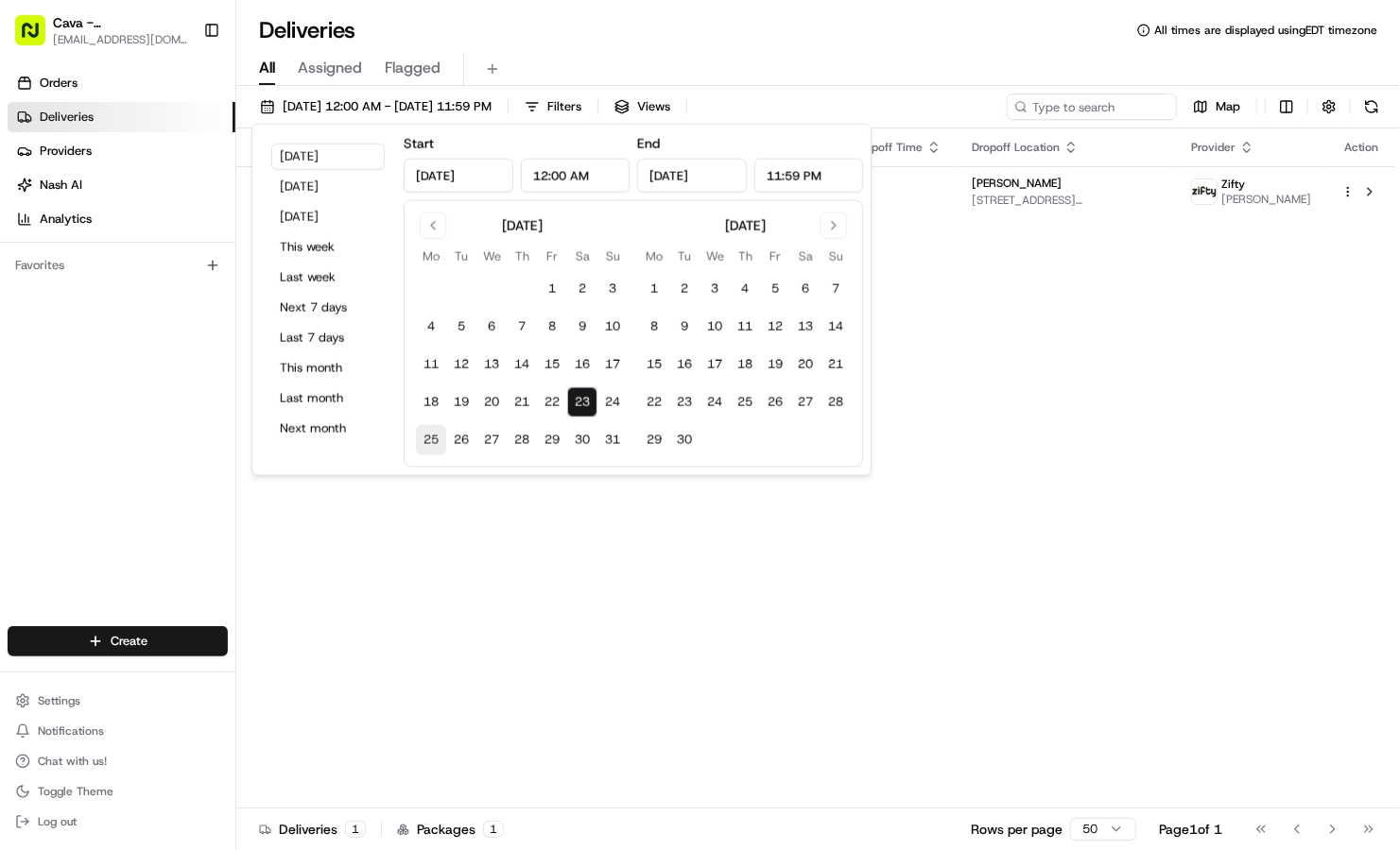
click at [436, 438] on button "25" at bounding box center [431, 440] width 30 height 30
type input "[DATE]"
click at [878, 84] on div "All Assigned Flagged" at bounding box center [817, 69] width 1163 height 33
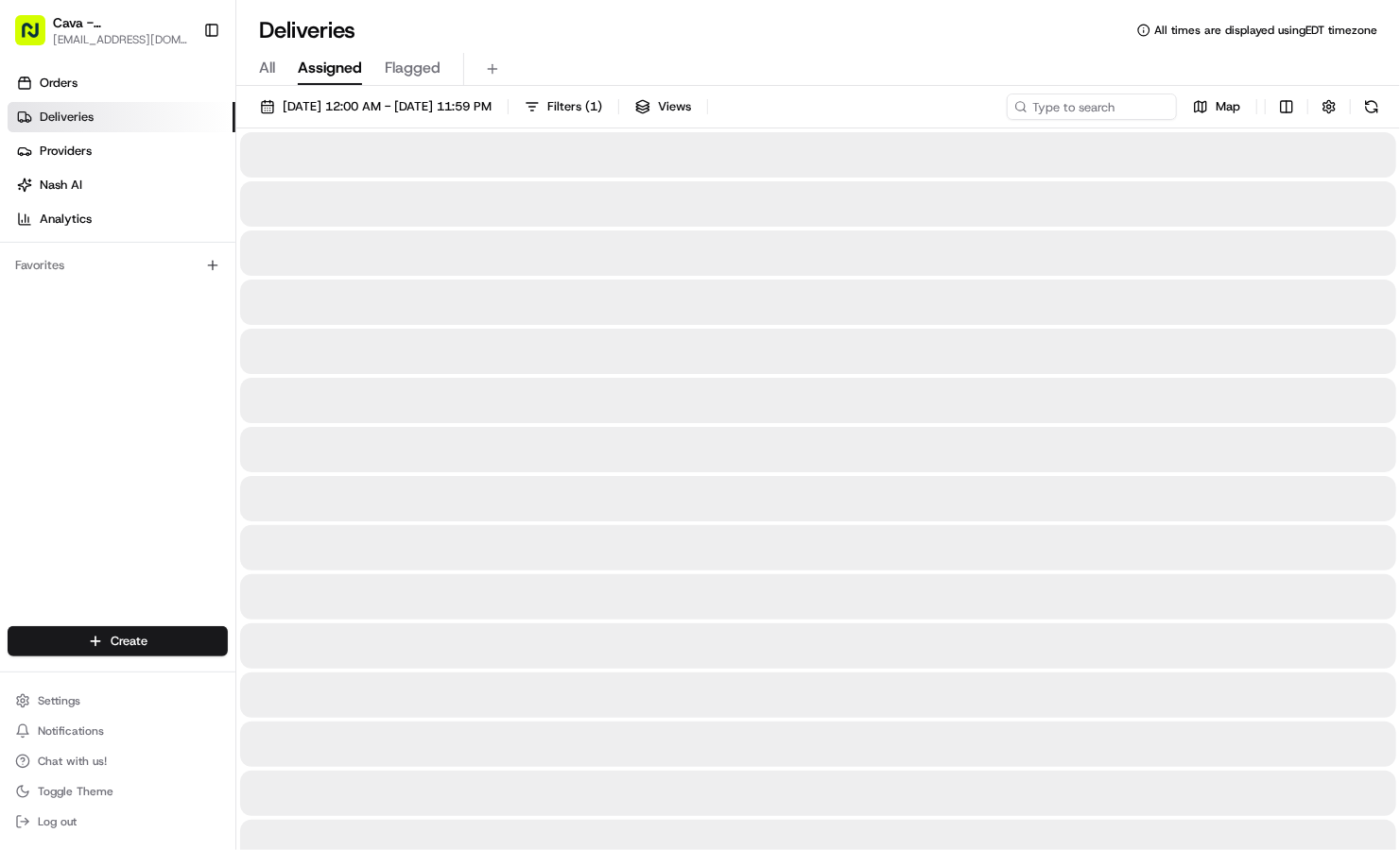
click at [345, 65] on span "Assigned" at bounding box center [330, 68] width 64 height 23
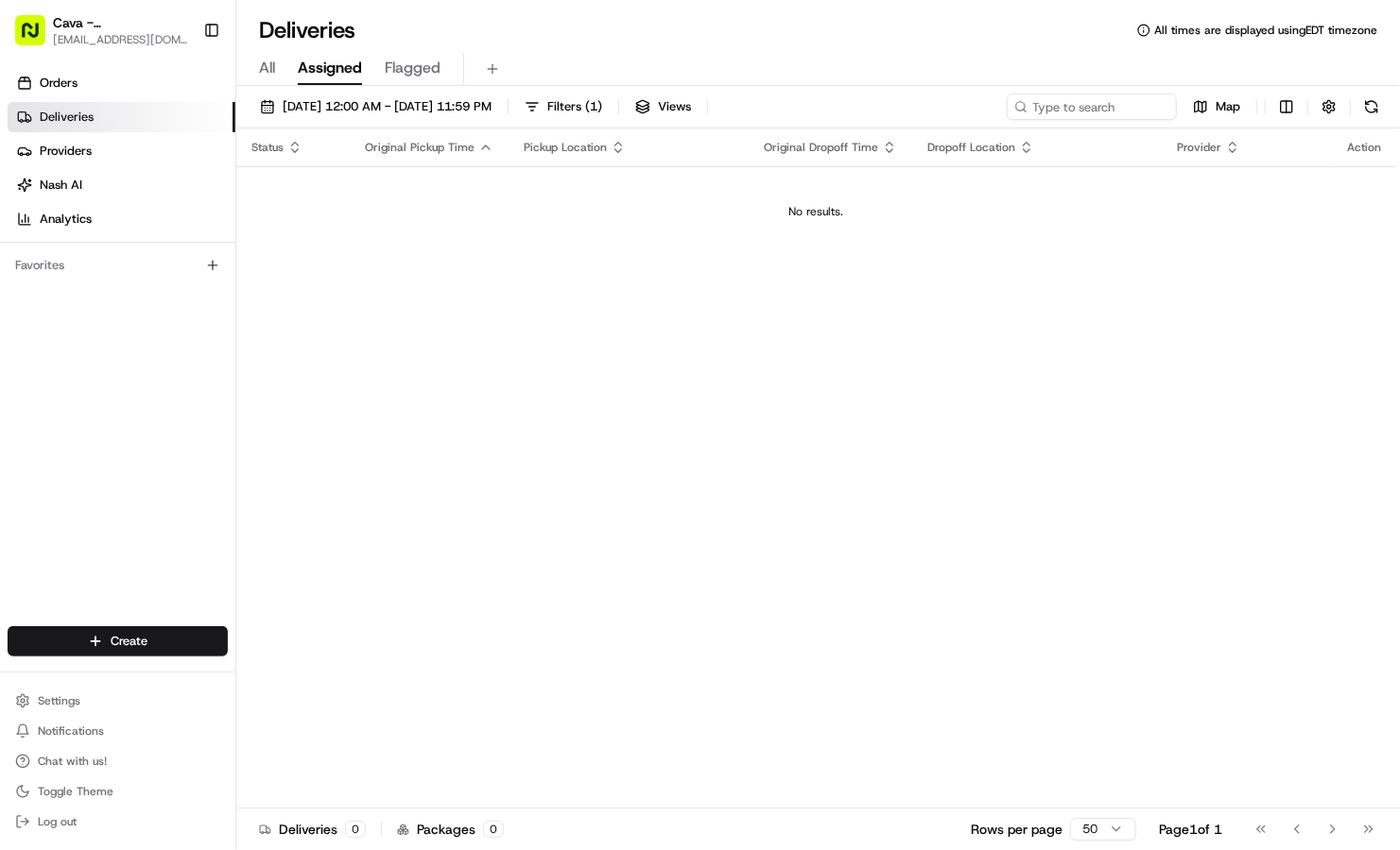
click at [398, 76] on span "Flagged" at bounding box center [413, 68] width 56 height 23
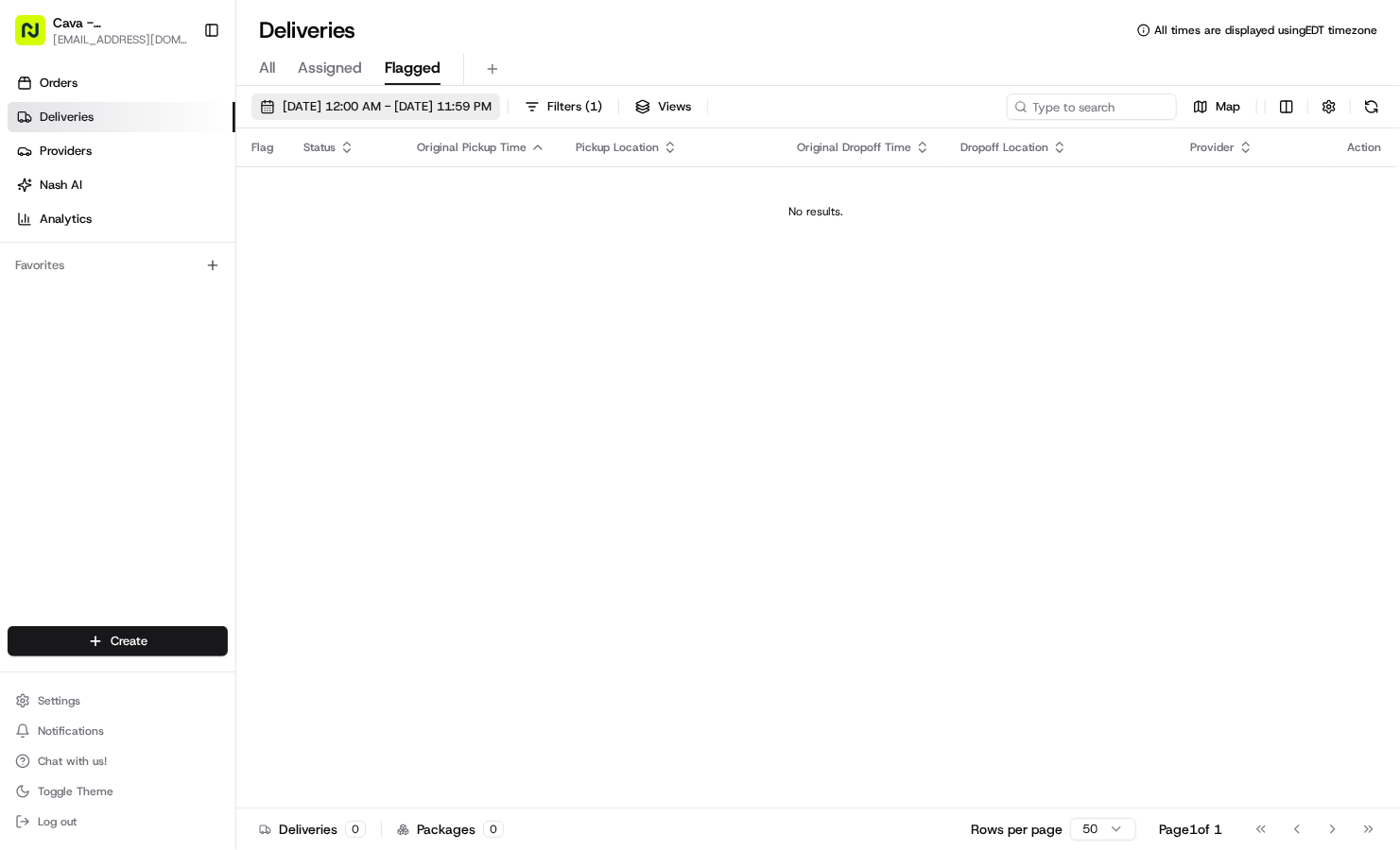
click at [354, 111] on span "[DATE] 12:00 AM - [DATE] 11:59 PM" at bounding box center [387, 106] width 209 height 17
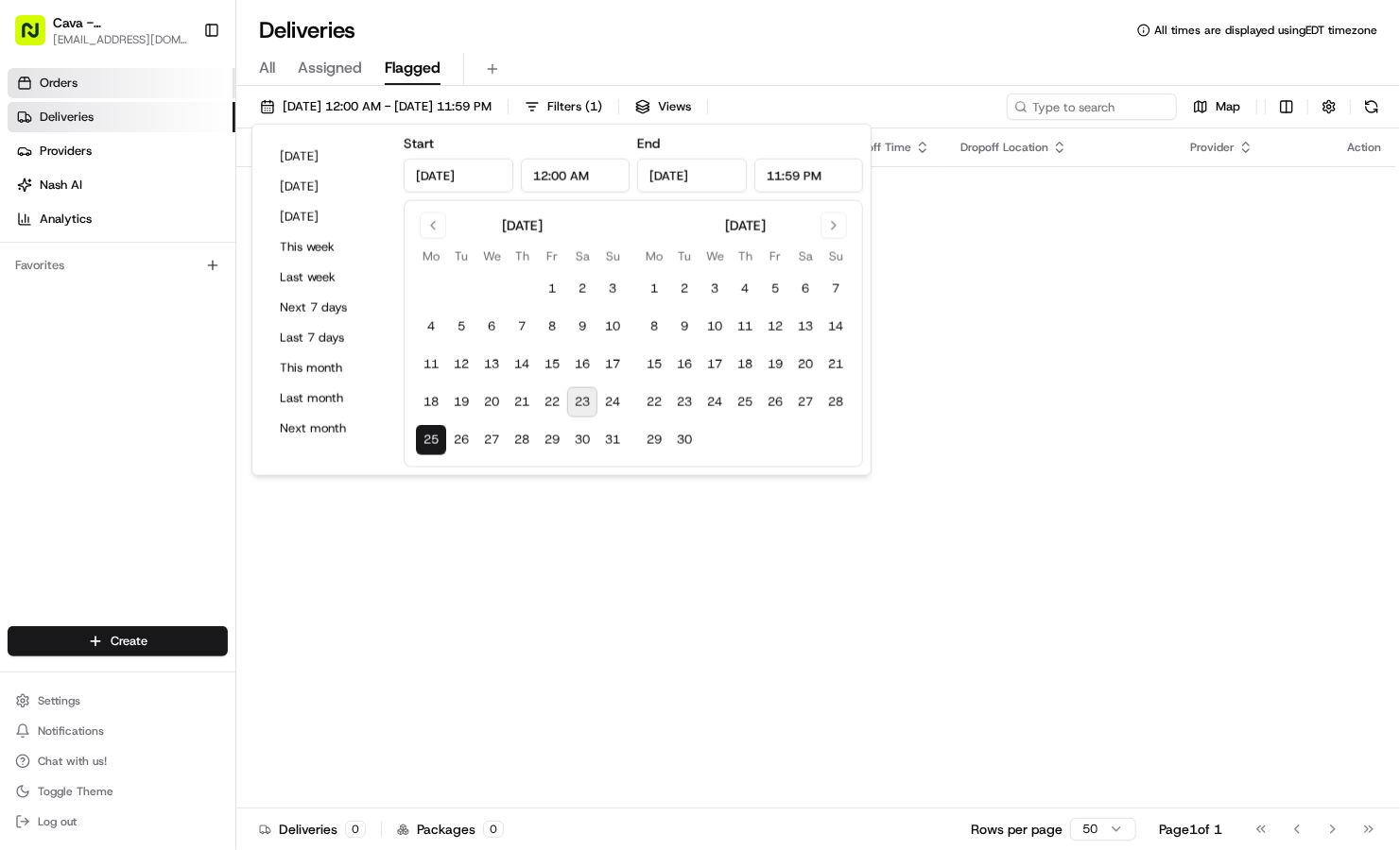
click at [100, 86] on link "Orders" at bounding box center [122, 83] width 228 height 30
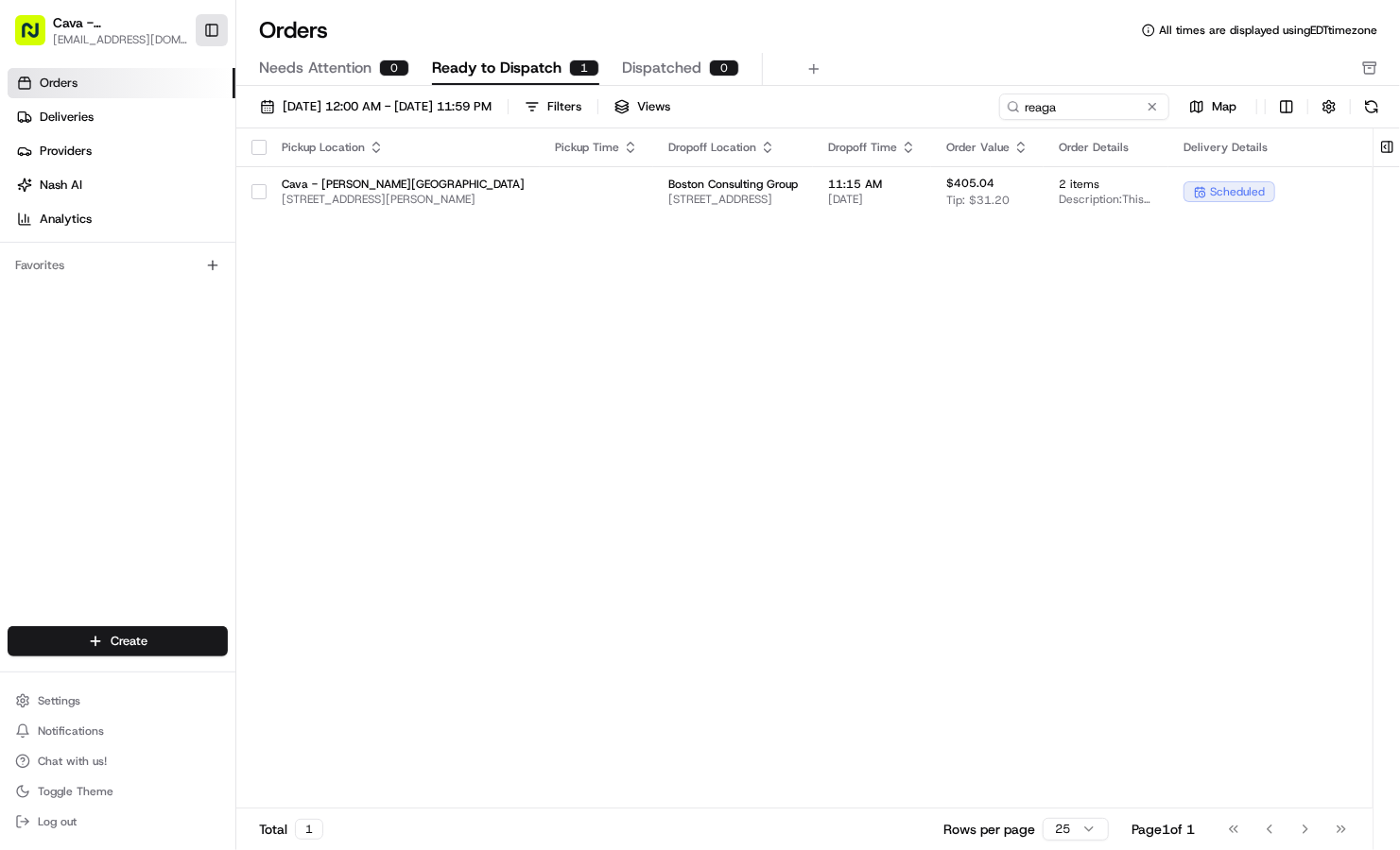
click at [219, 31] on button "Toggle Sidebar" at bounding box center [212, 30] width 32 height 32
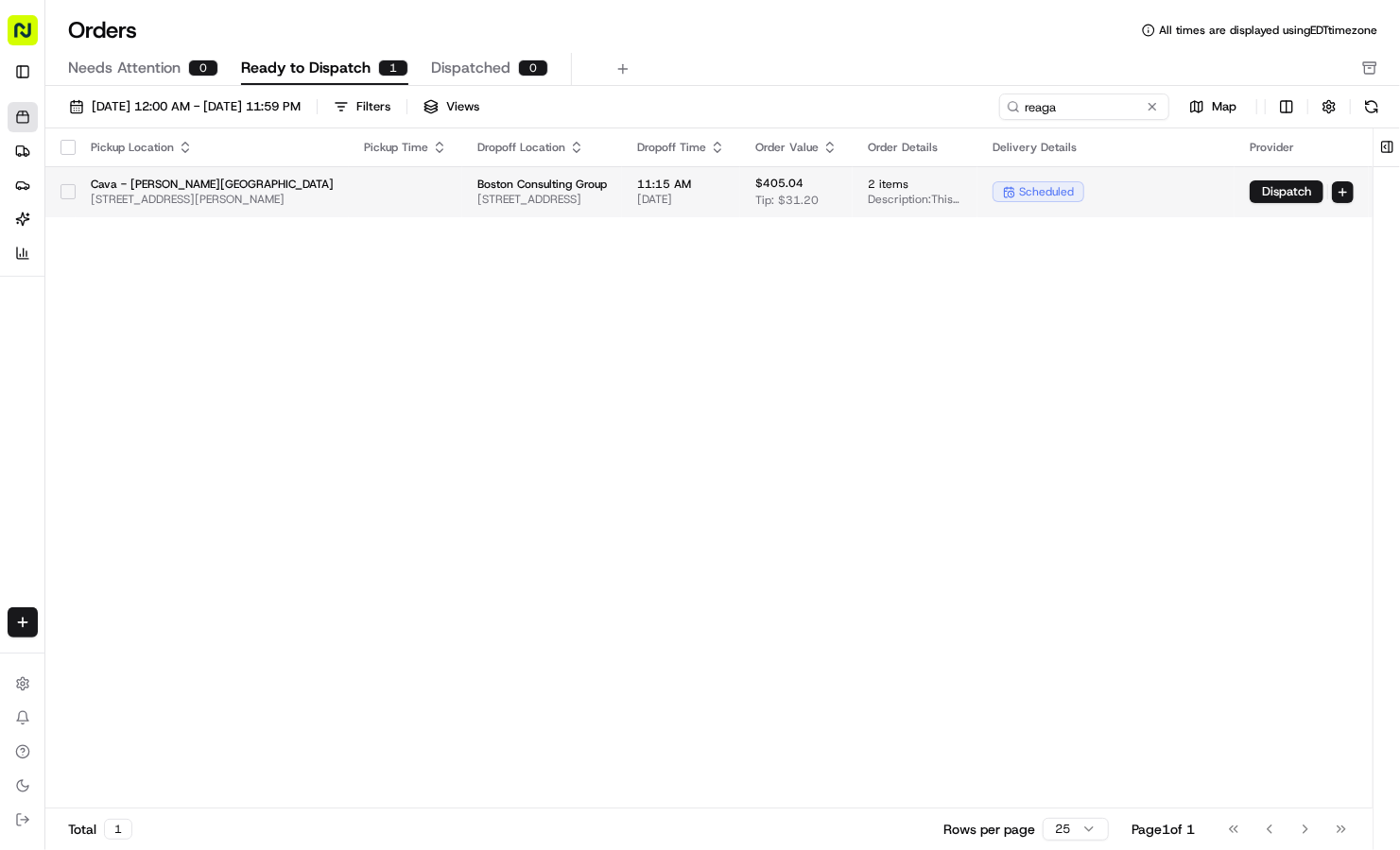
click at [962, 201] on span "Description: This catering order includes a Group Bowl Bar with Falafel and a G…" at bounding box center [914, 199] width 95 height 15
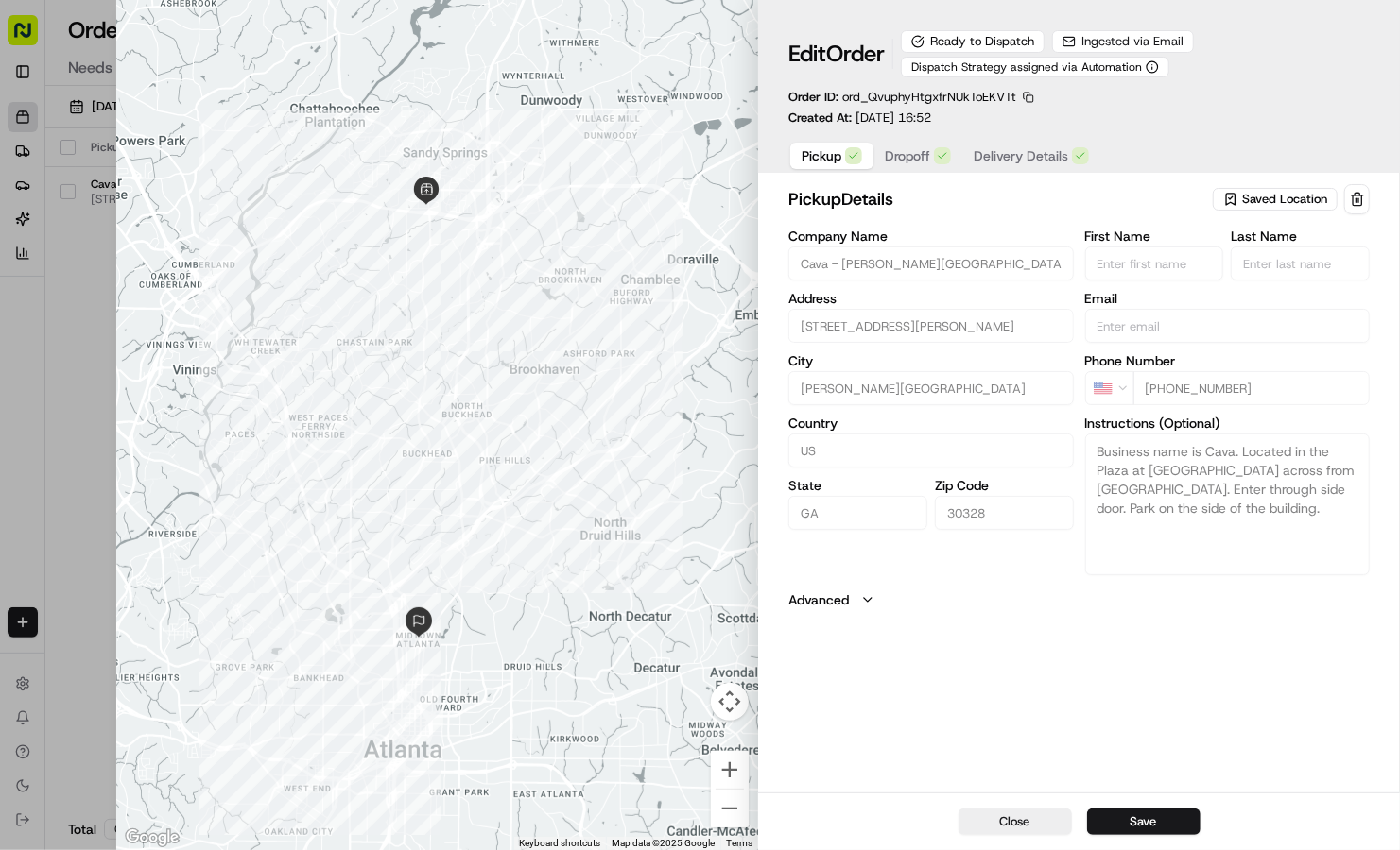
click at [868, 599] on icon "button" at bounding box center [867, 599] width 15 height 15
click at [1042, 149] on span "Delivery Details" at bounding box center [1020, 156] width 95 height 19
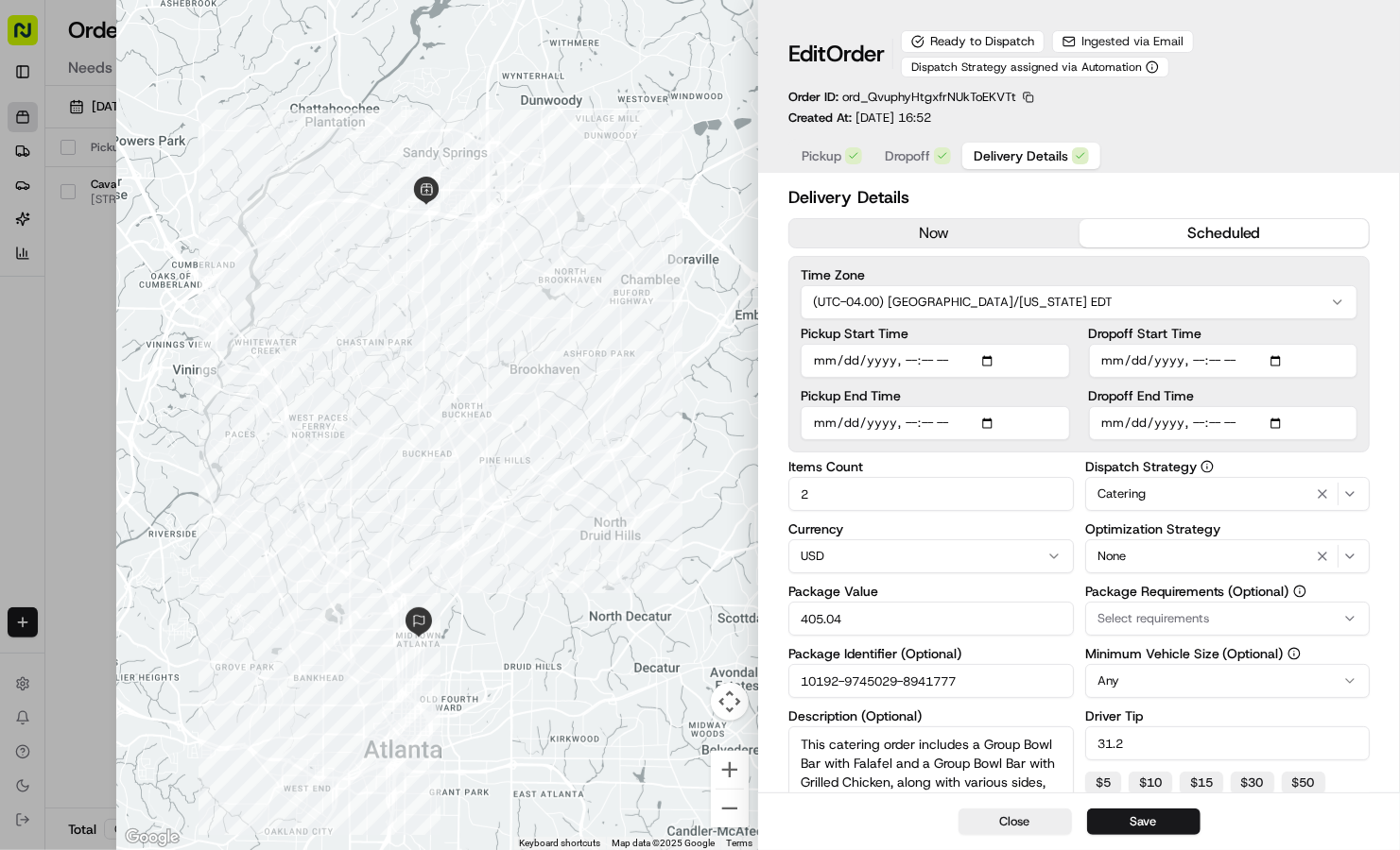
scroll to position [269, 0]
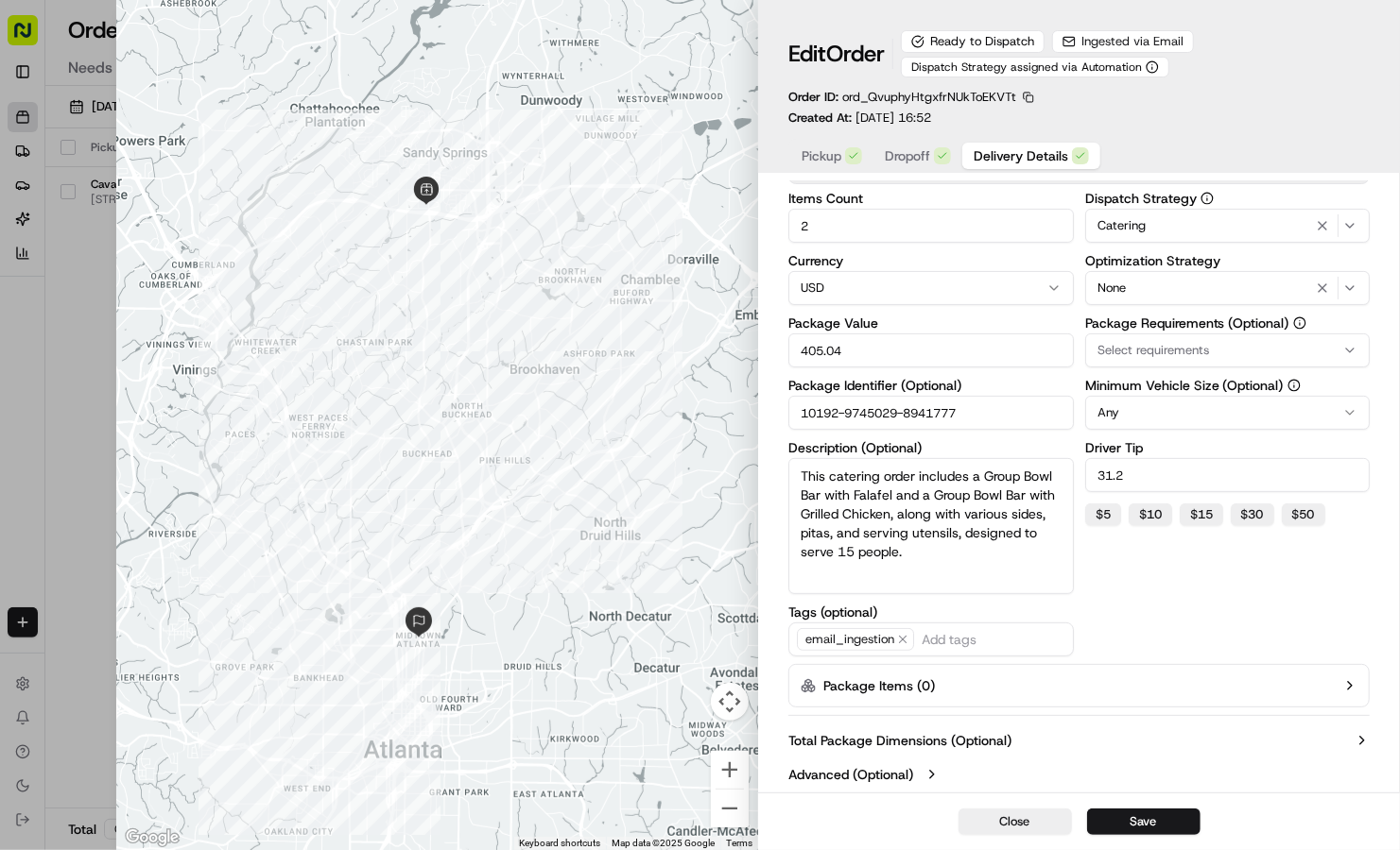
click at [877, 772] on label "Advanced (Optional)" at bounding box center [850, 774] width 125 height 19
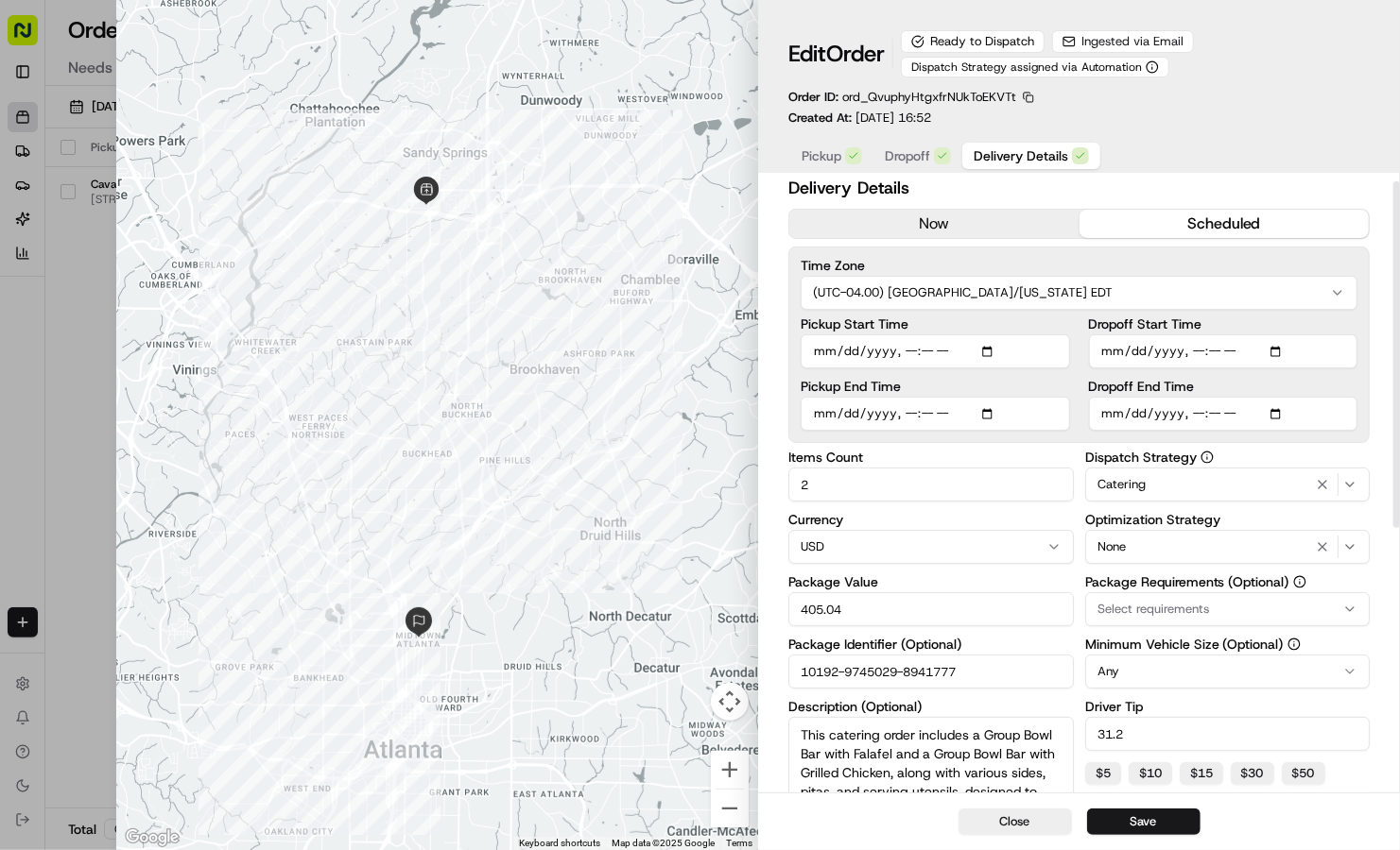
scroll to position [0, 0]
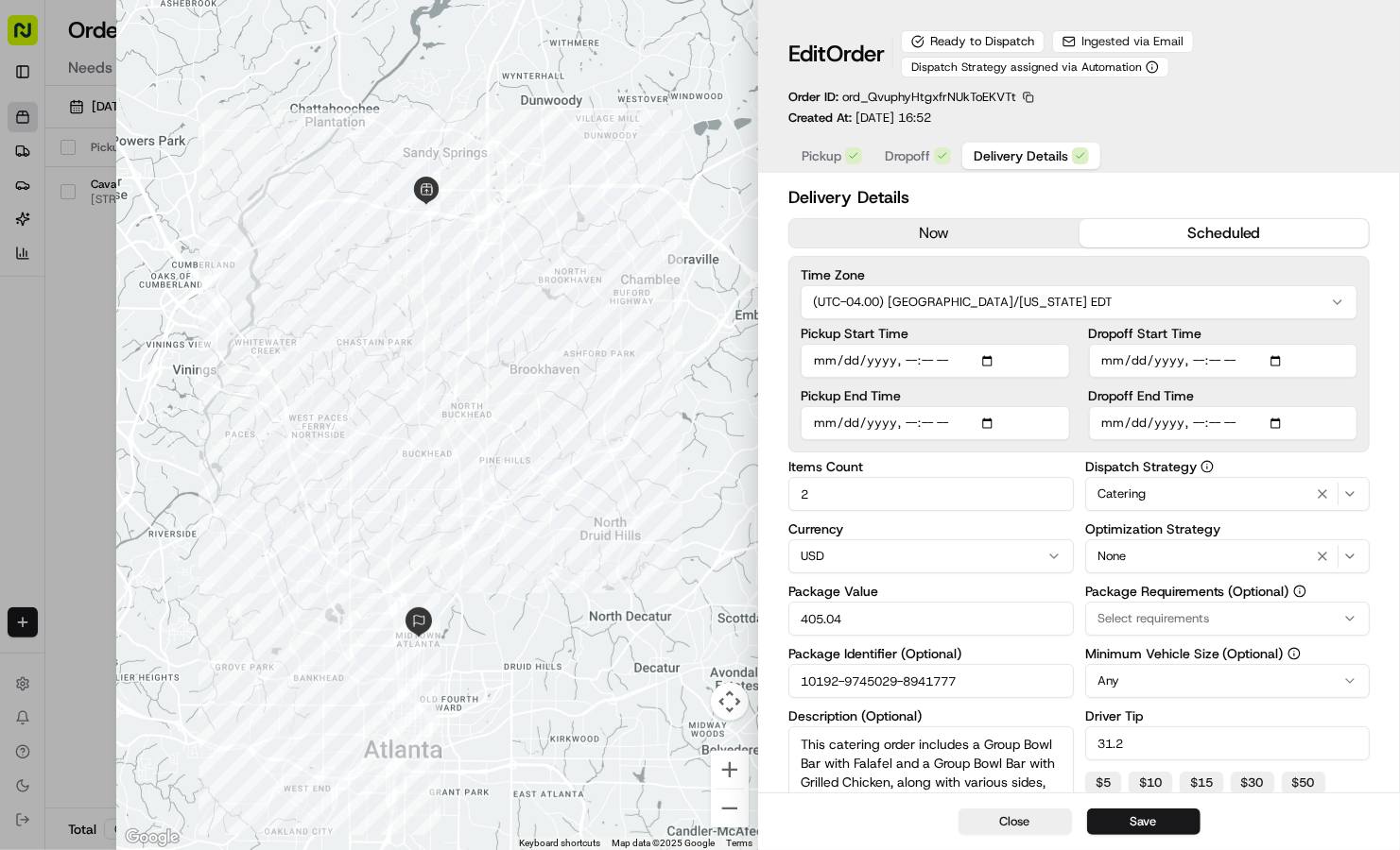
click at [1229, 621] on div "Select requirements" at bounding box center [1227, 618] width 275 height 17
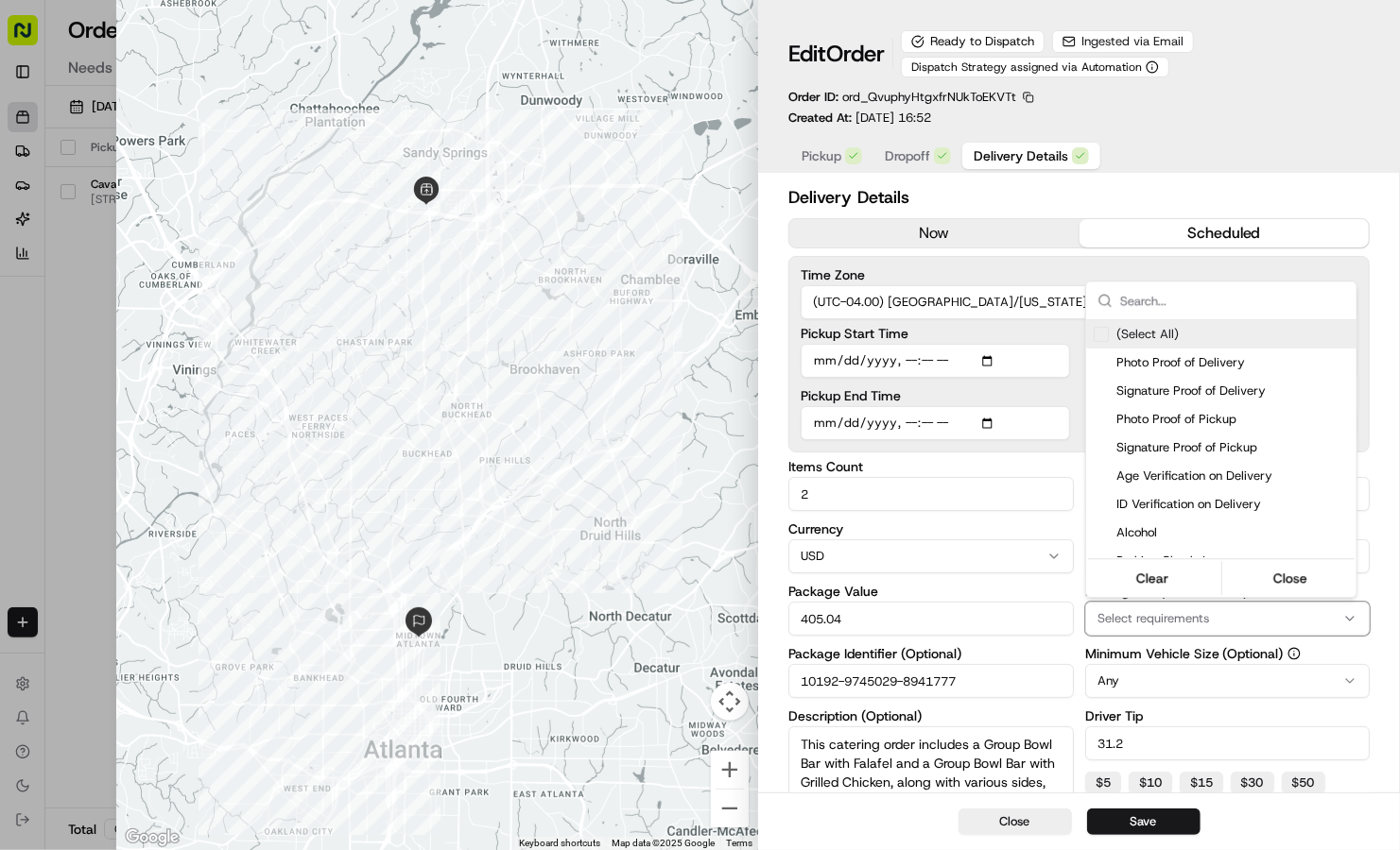
click at [1277, 119] on div at bounding box center [700, 425] width 1400 height 850
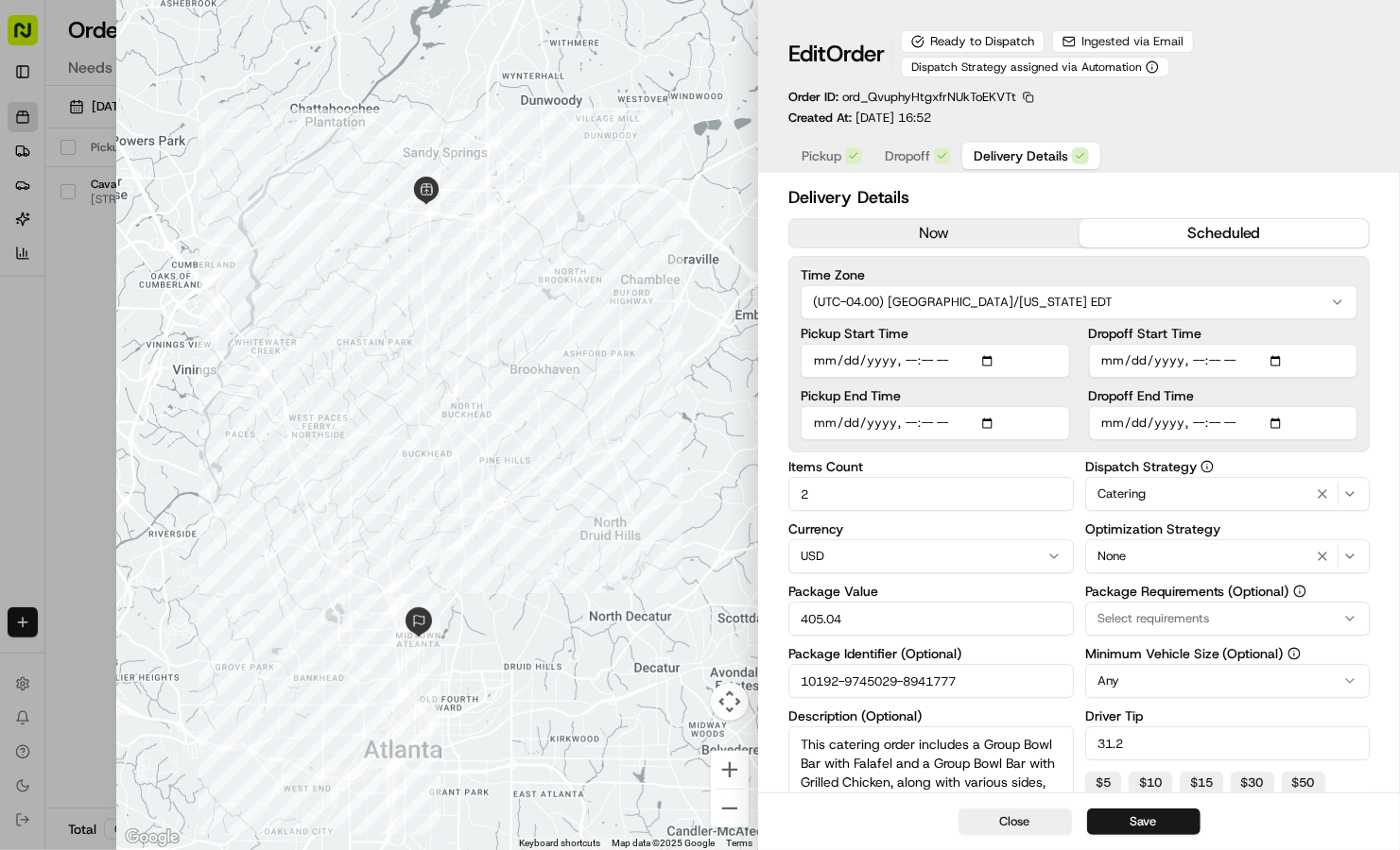
click at [563, 218] on div at bounding box center [437, 425] width 642 height 850
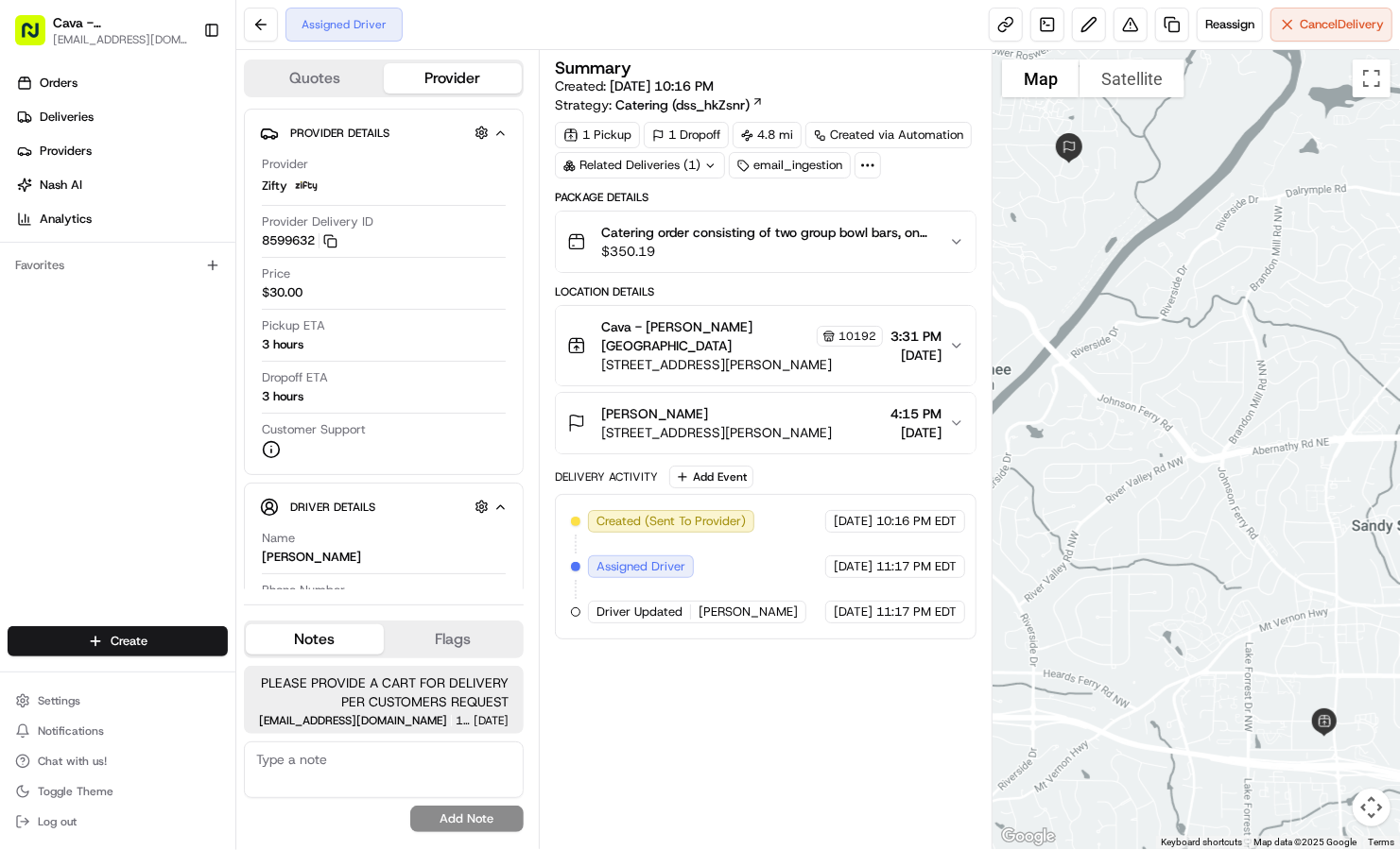
click at [379, 715] on span "[EMAIL_ADDRESS][DOMAIN_NAME]" at bounding box center [353, 720] width 188 height 11
